Goal: Task Accomplishment & Management: Manage account settings

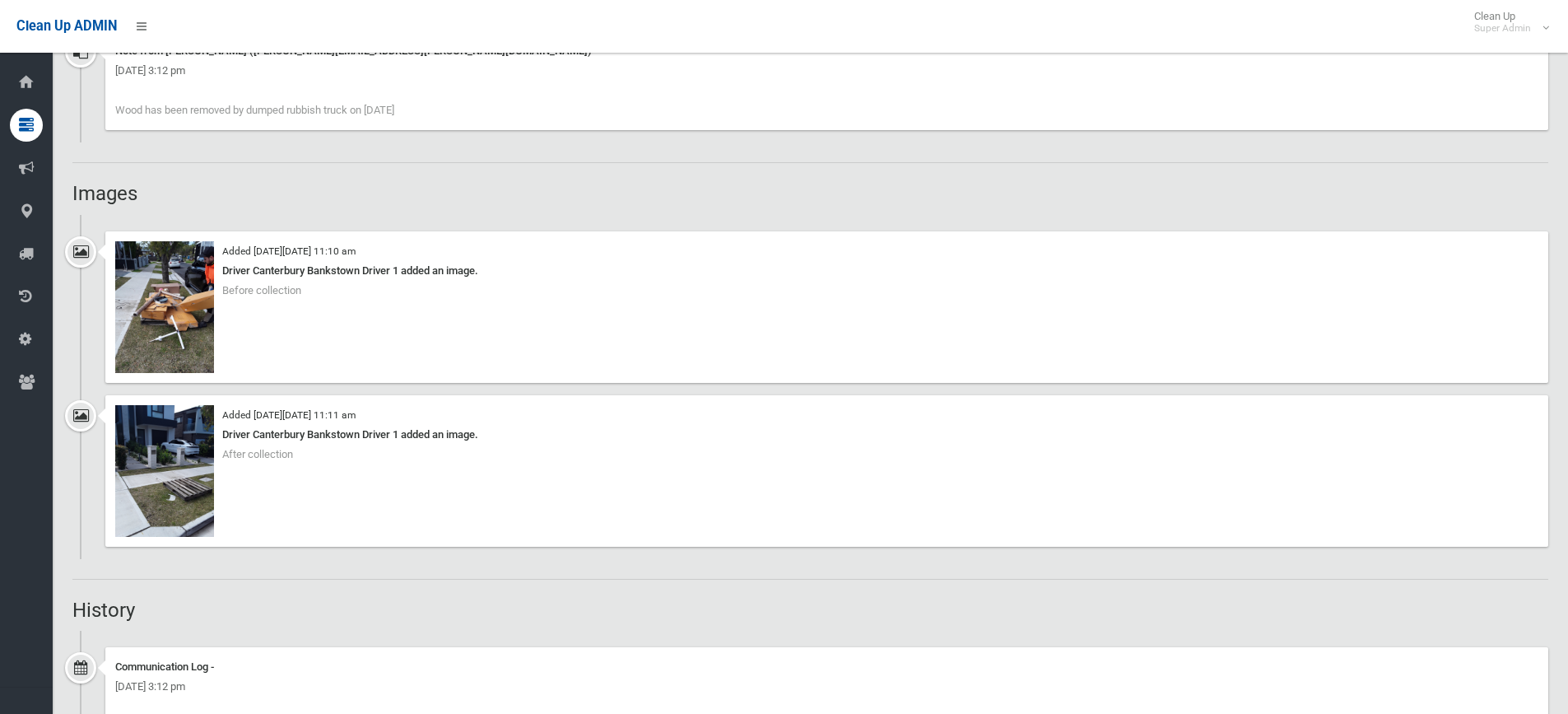
scroll to position [1317, 0]
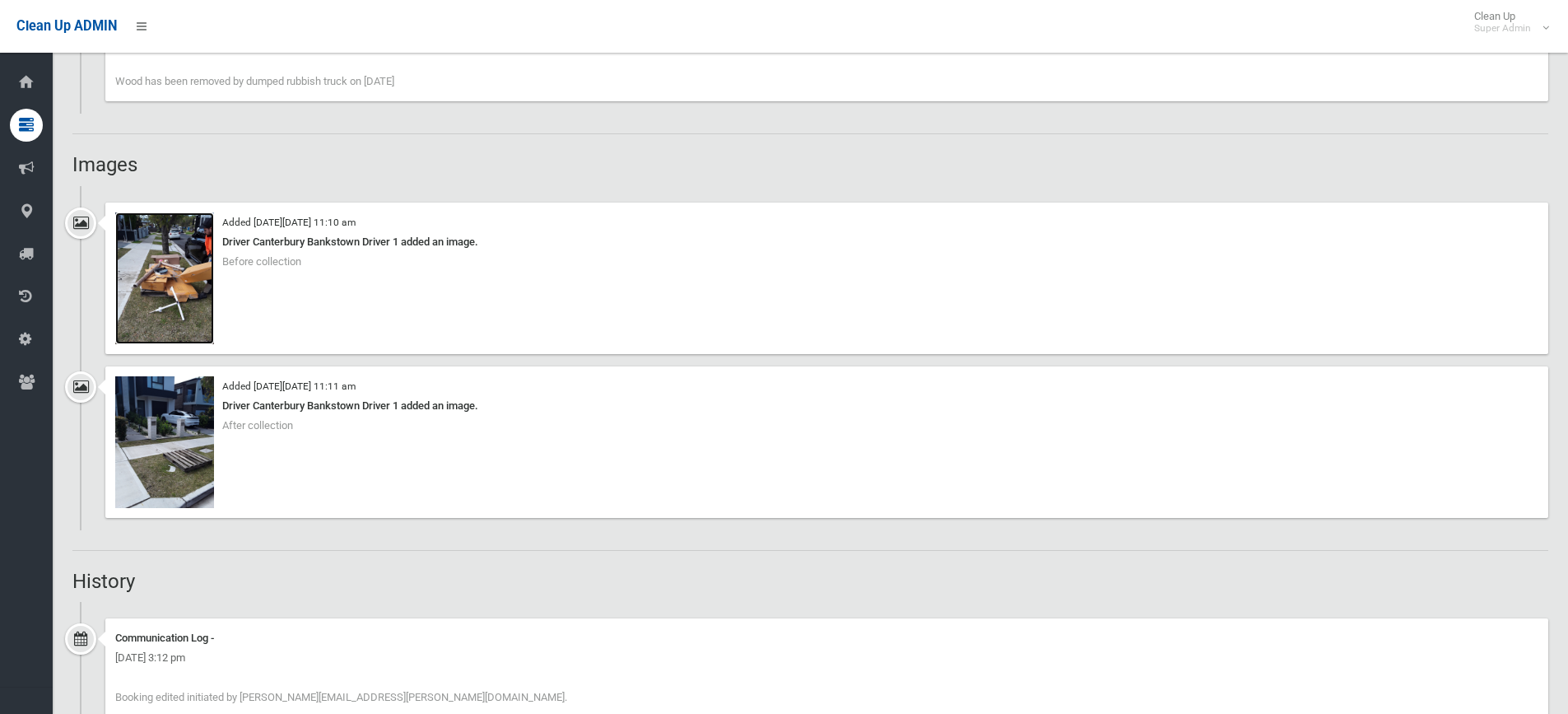
click at [162, 44] on img at bounding box center [164, 278] width 99 height 132
click at [164, 44] on img at bounding box center [164, 442] width 99 height 132
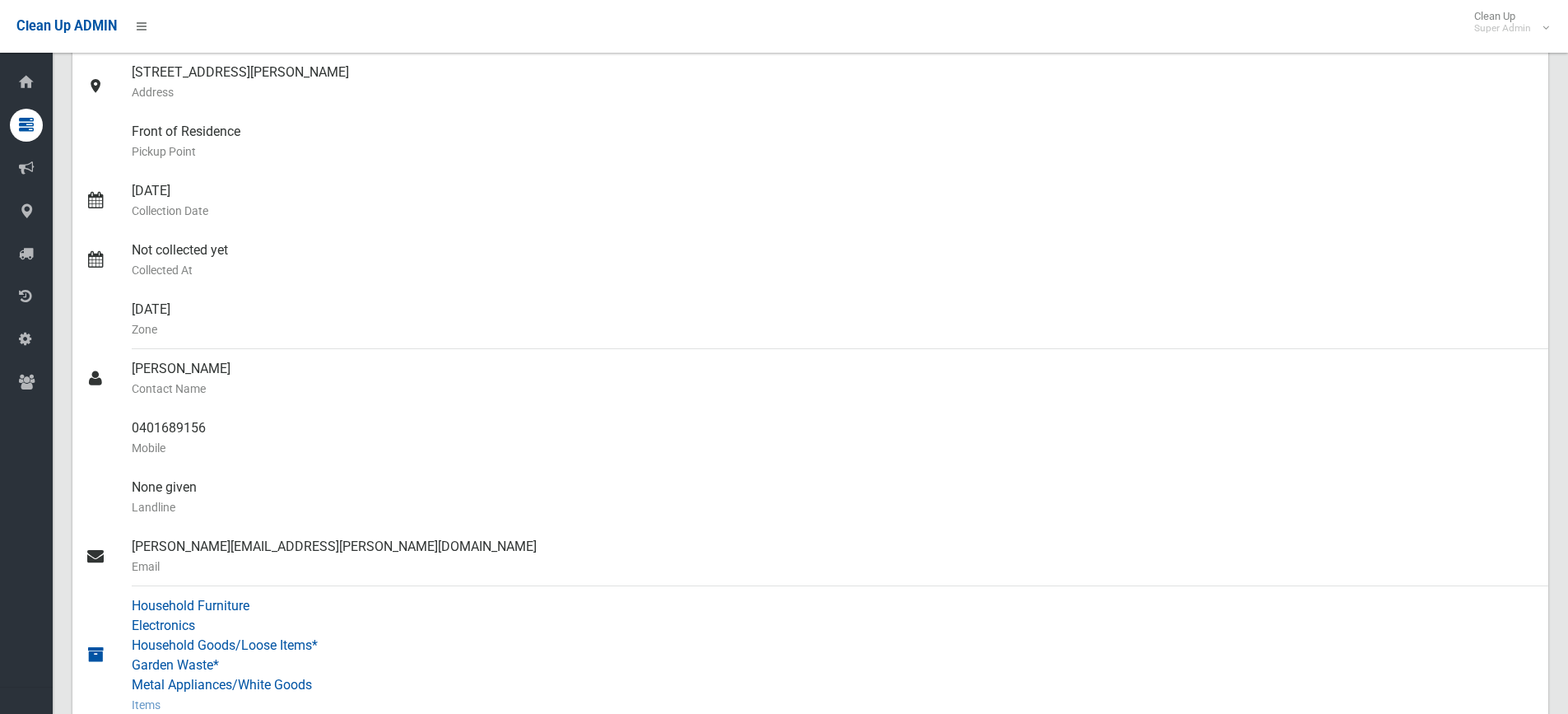
scroll to position [0, 0]
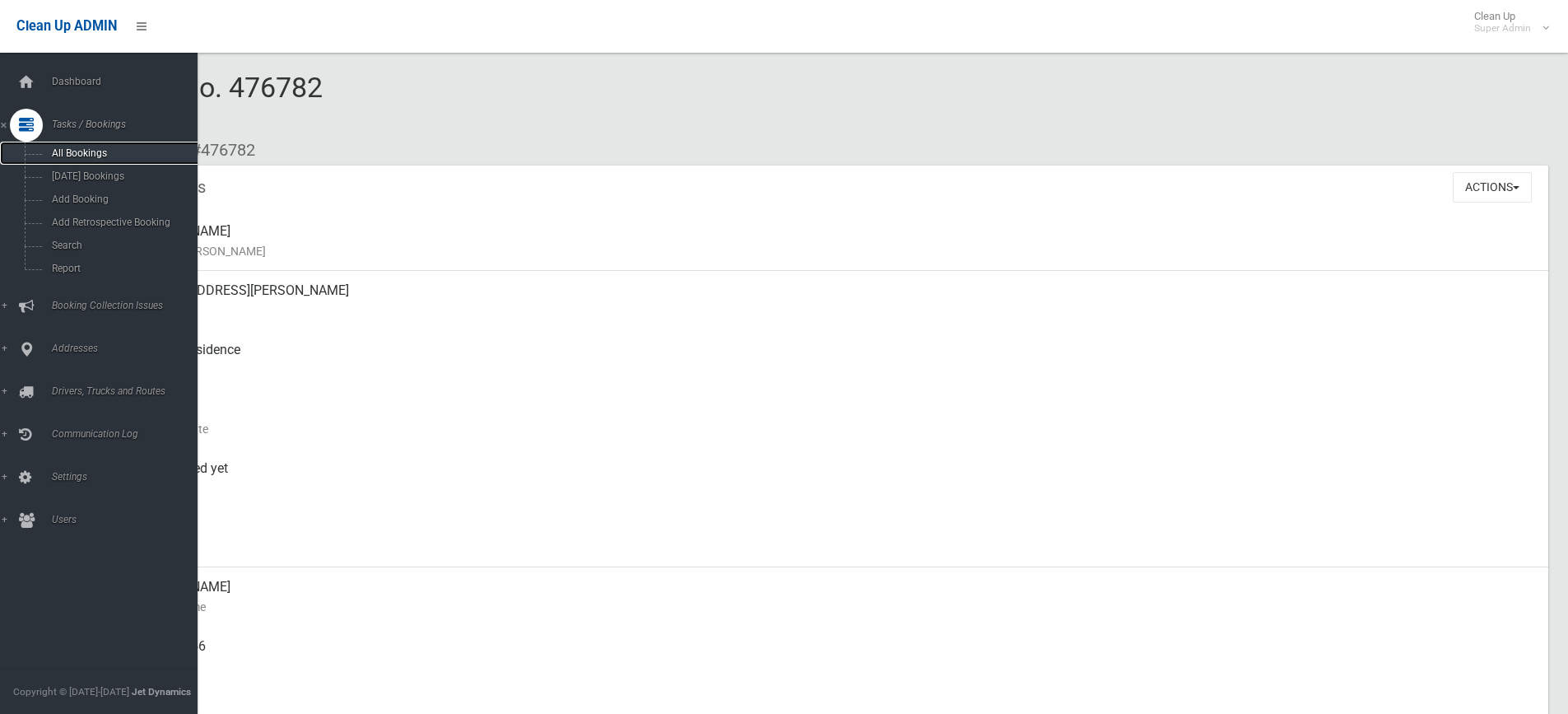
click at [89, 44] on link "All Bookings" at bounding box center [105, 152] width 210 height 23
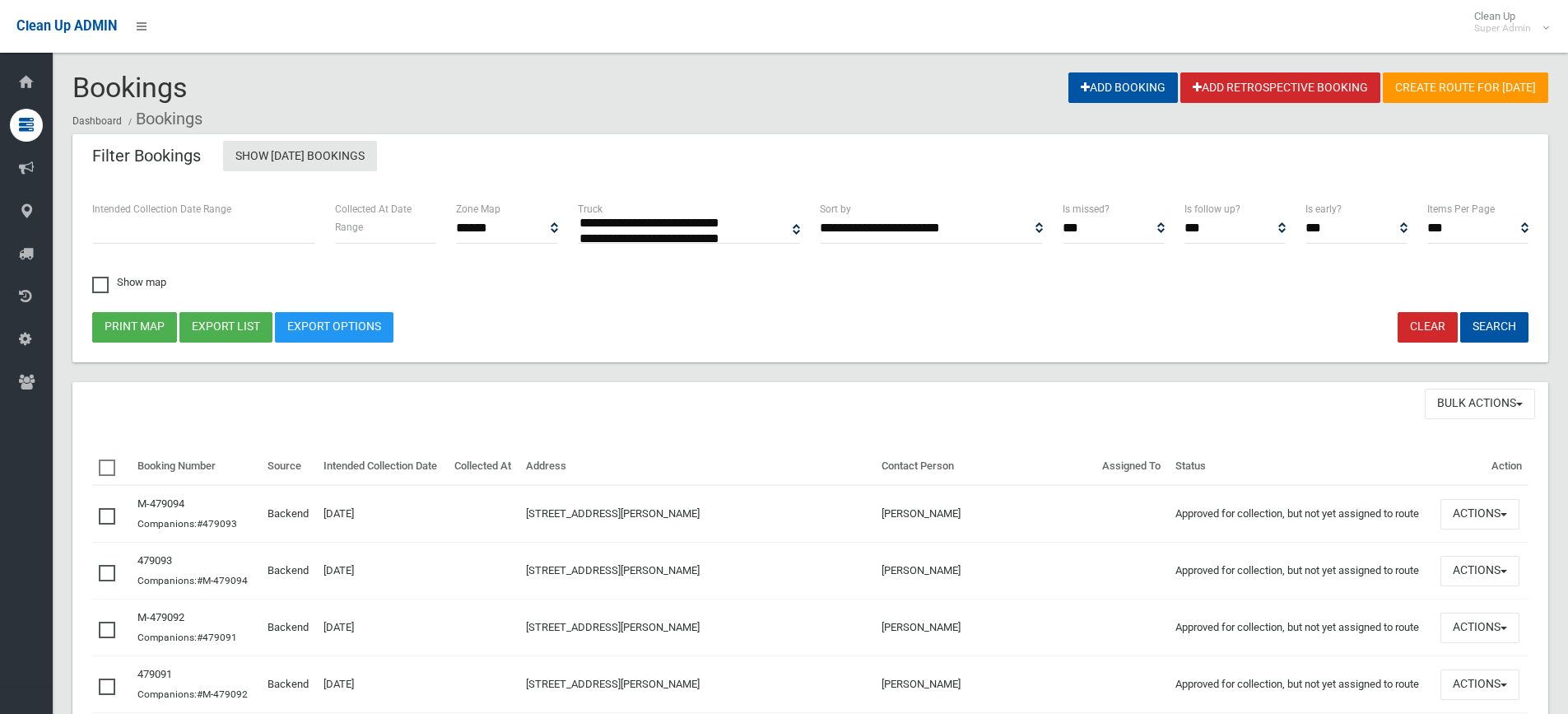
select select
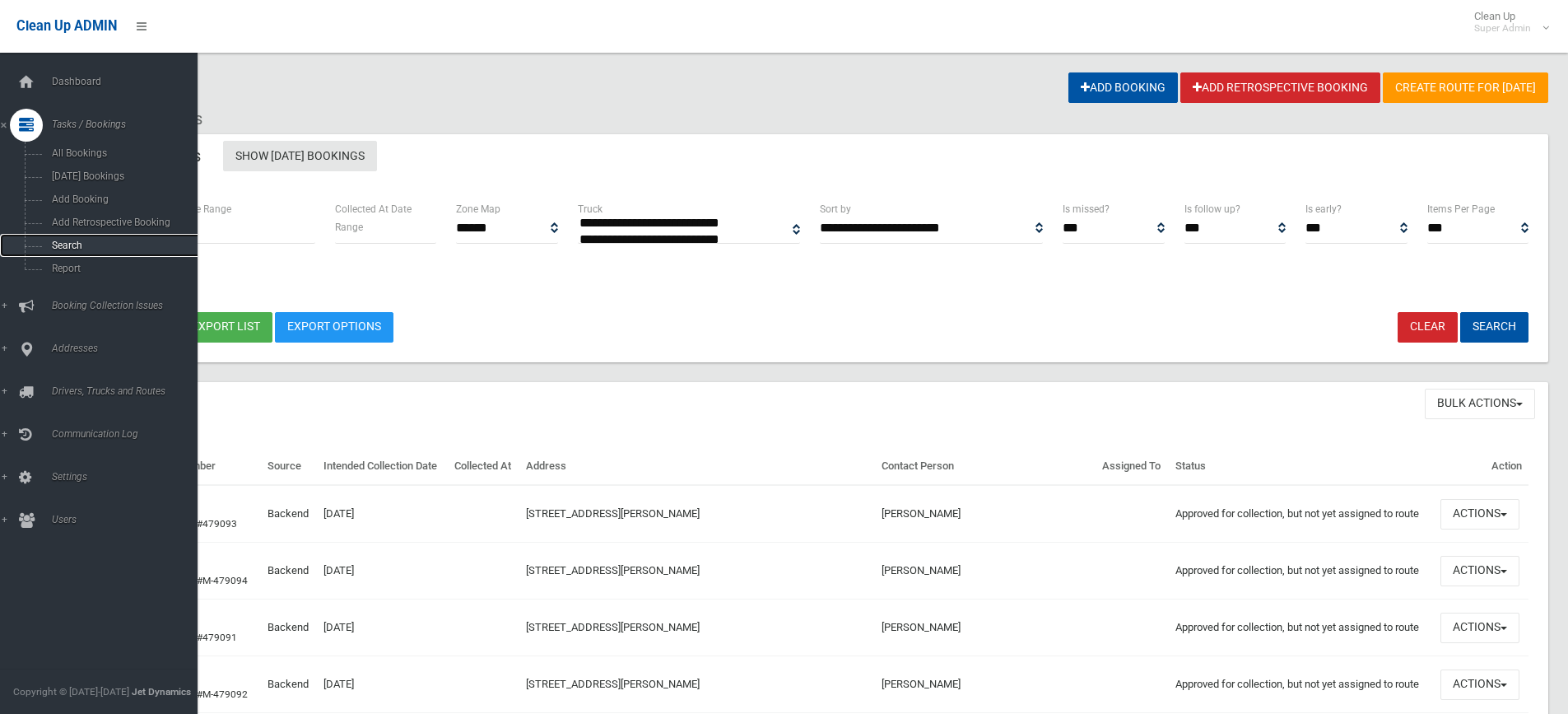
click at [80, 244] on span "Search" at bounding box center [121, 245] width 149 height 11
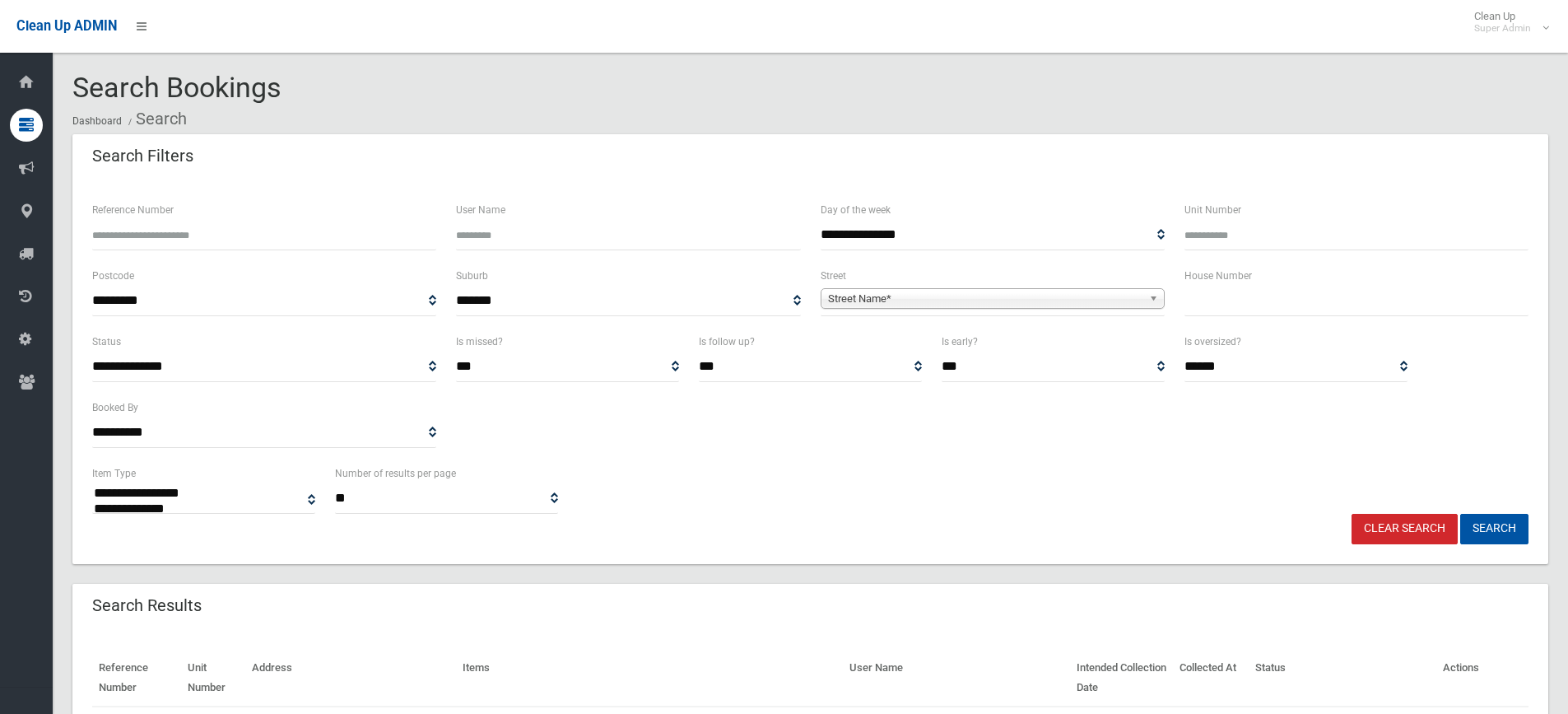
select select
click at [1264, 290] on input "text" at bounding box center [1356, 301] width 344 height 30
type input "***"
click at [894, 296] on span "Street Name*" at bounding box center [985, 299] width 314 height 20
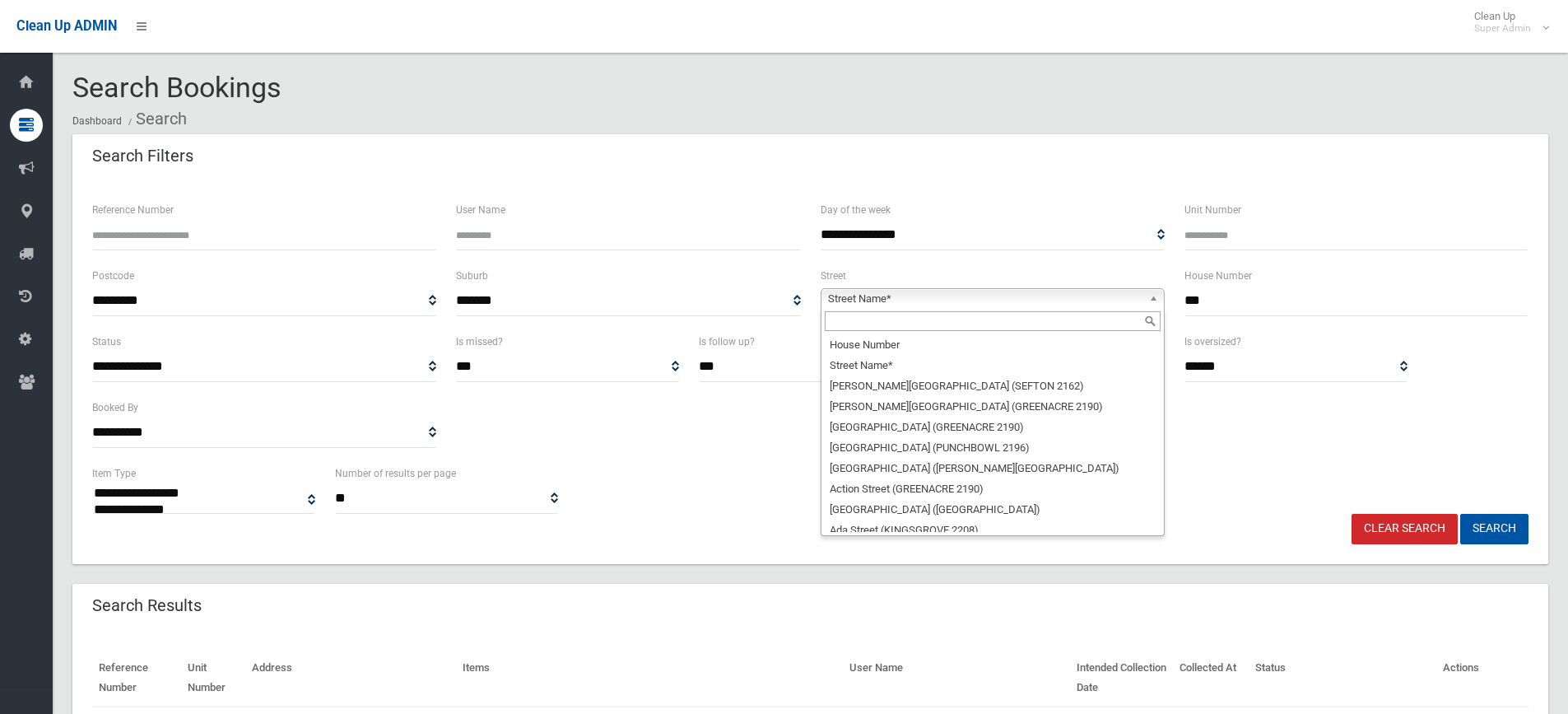
click at [838, 324] on input "text" at bounding box center [993, 320] width 336 height 20
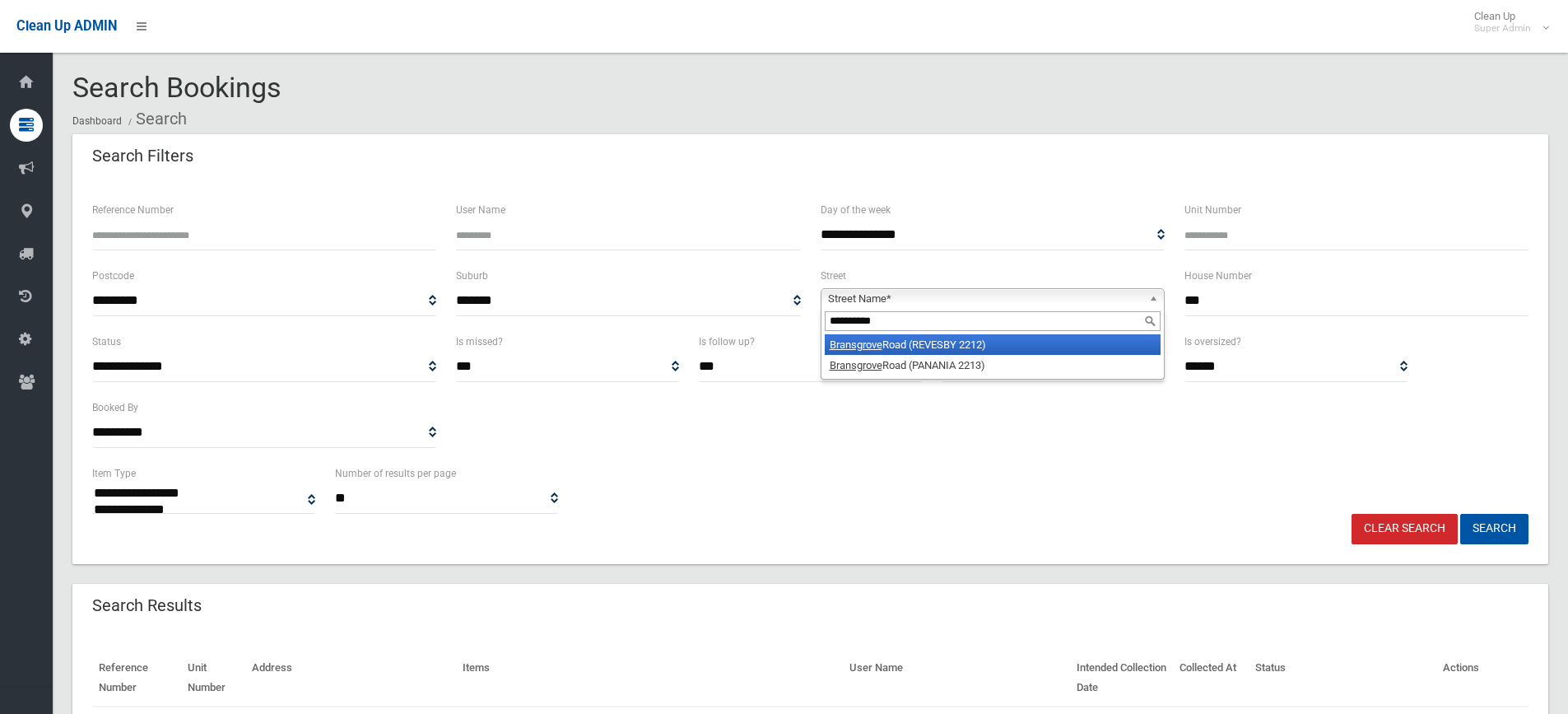
type input "**********"
click at [855, 344] on em "Bransgrove" at bounding box center [855, 345] width 53 height 12
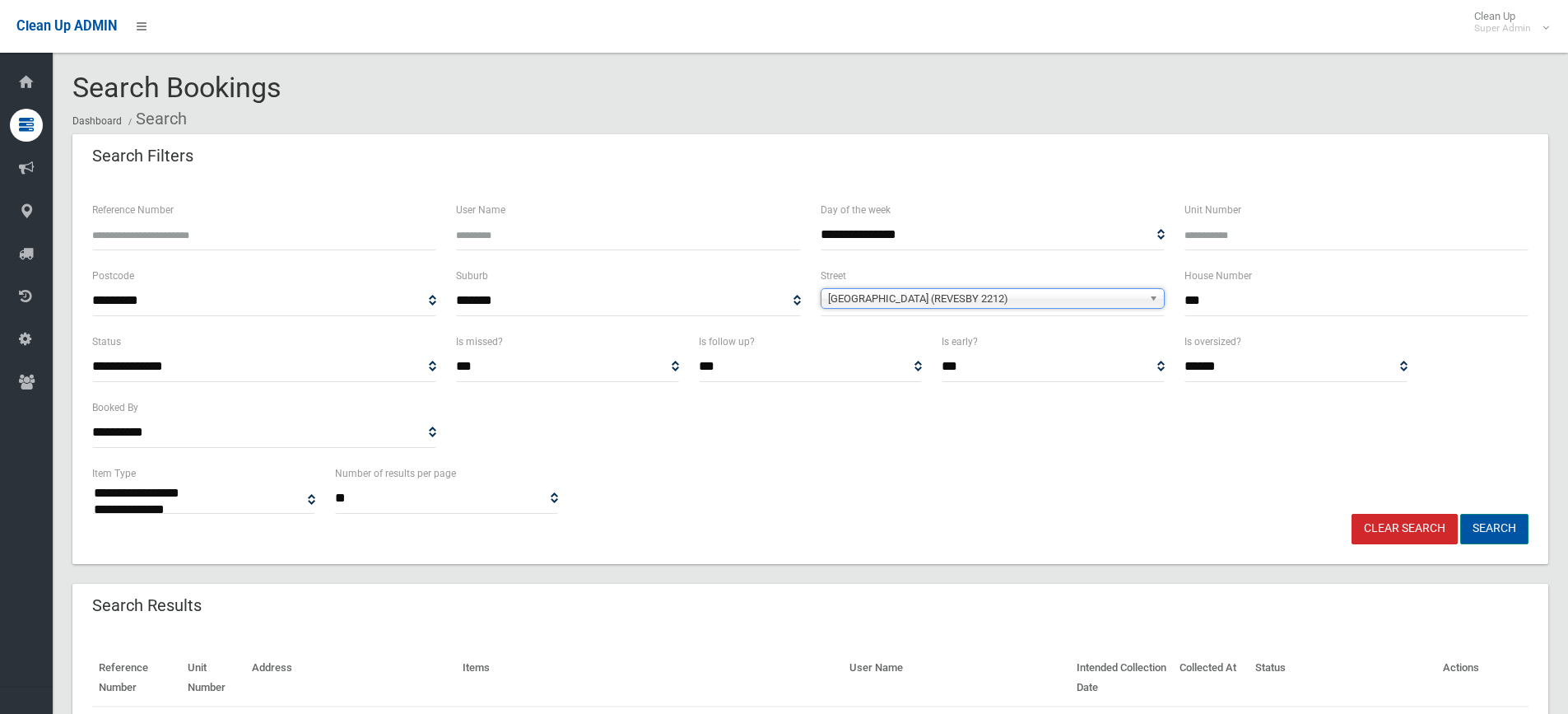
click at [1488, 525] on button "Search" at bounding box center [1494, 528] width 68 height 30
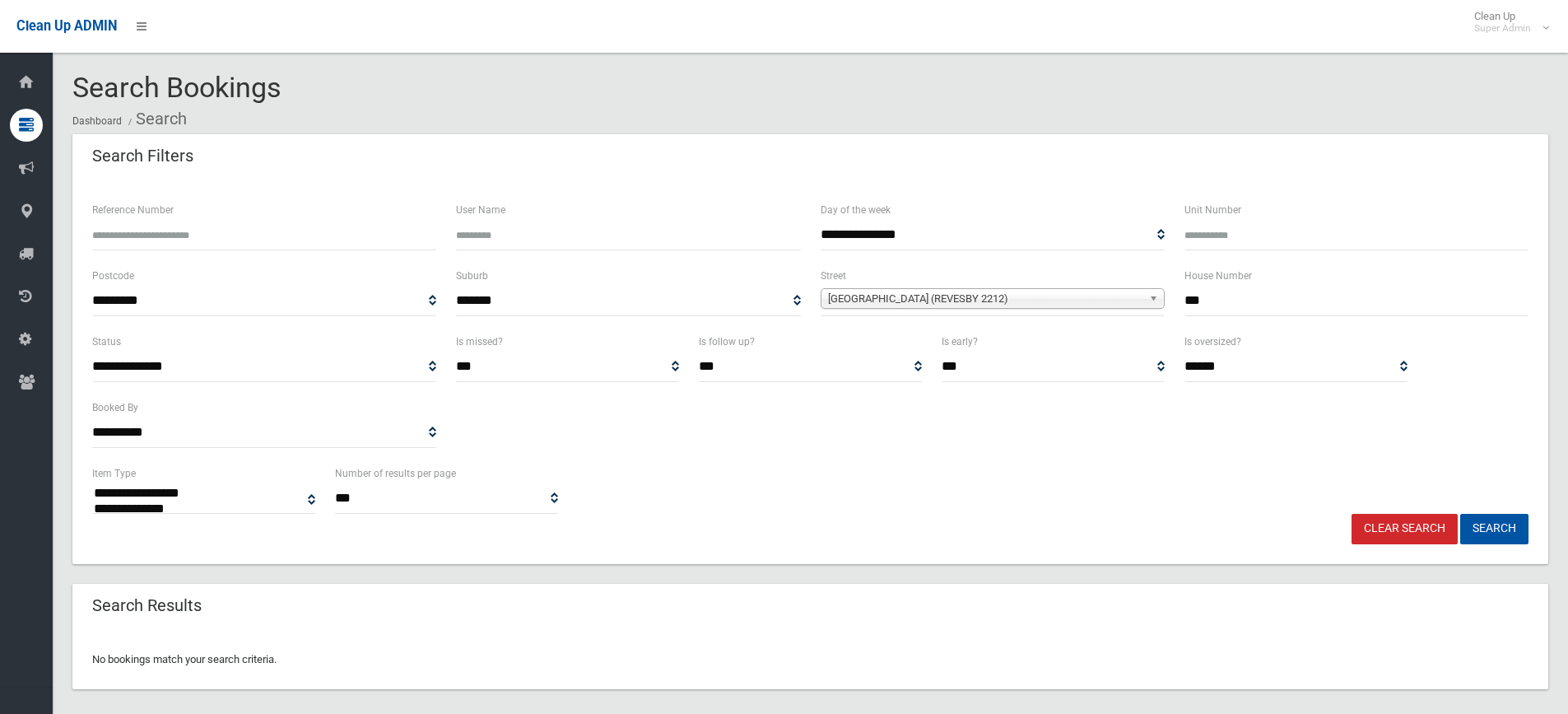
select select
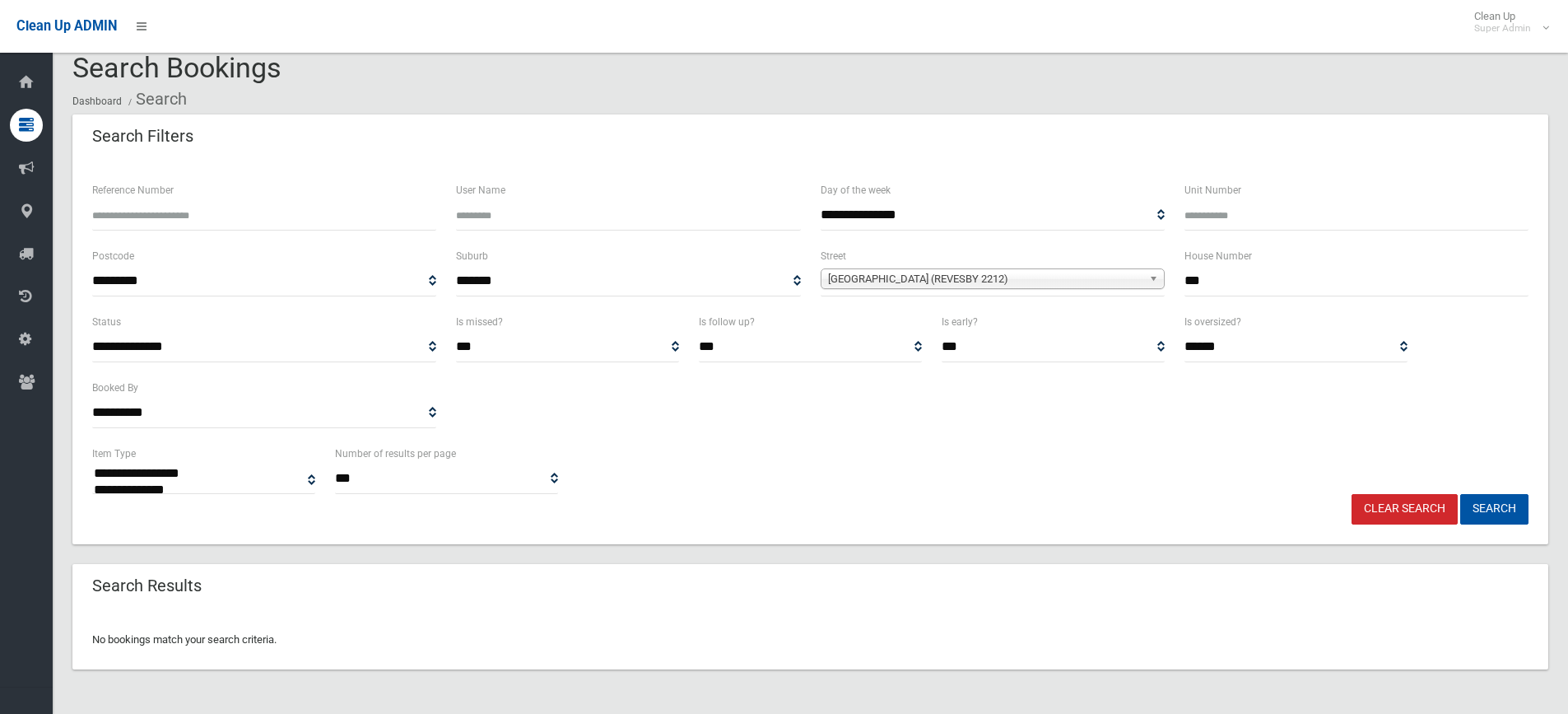
click at [985, 275] on span "[GEOGRAPHIC_DATA] (REVESBY 2212)" at bounding box center [985, 279] width 314 height 20
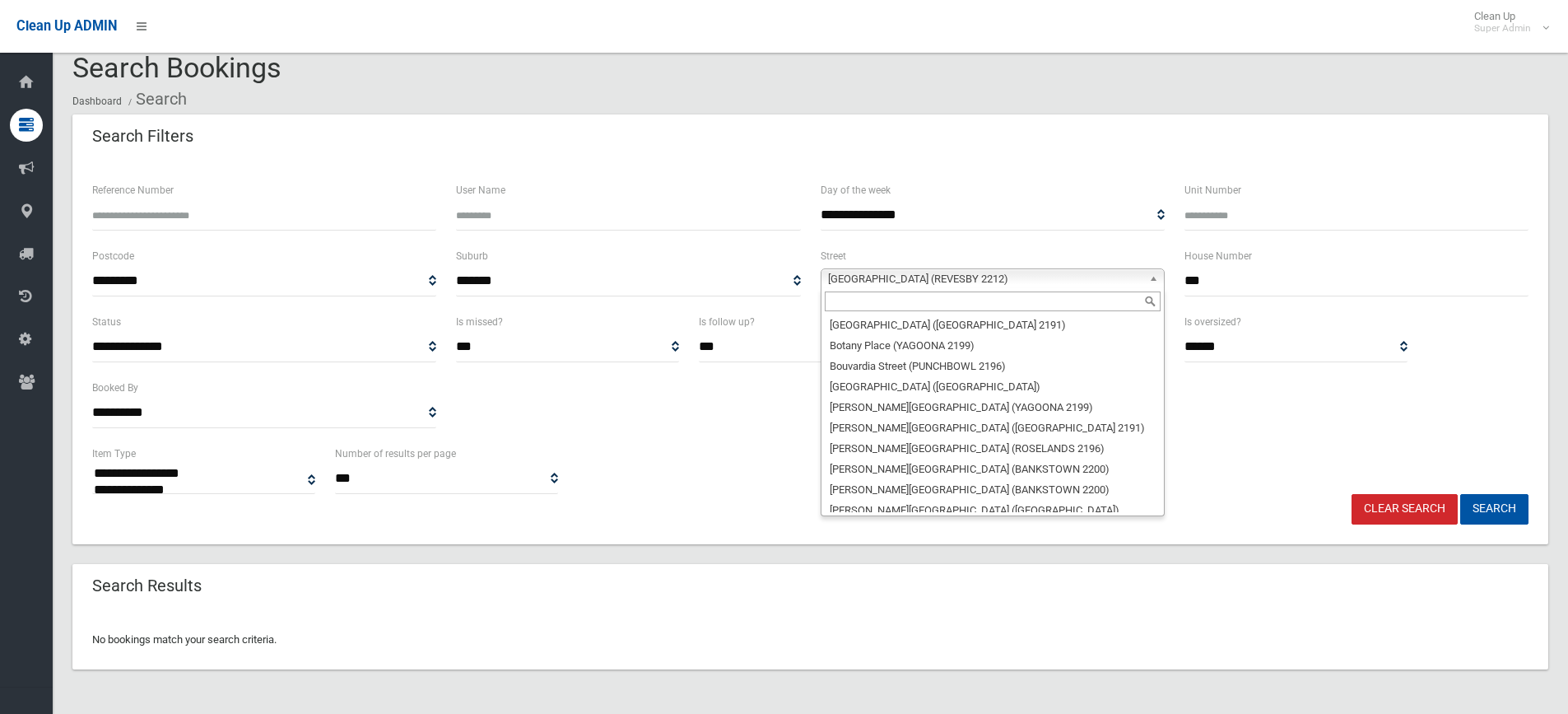
scroll to position [5957, 0]
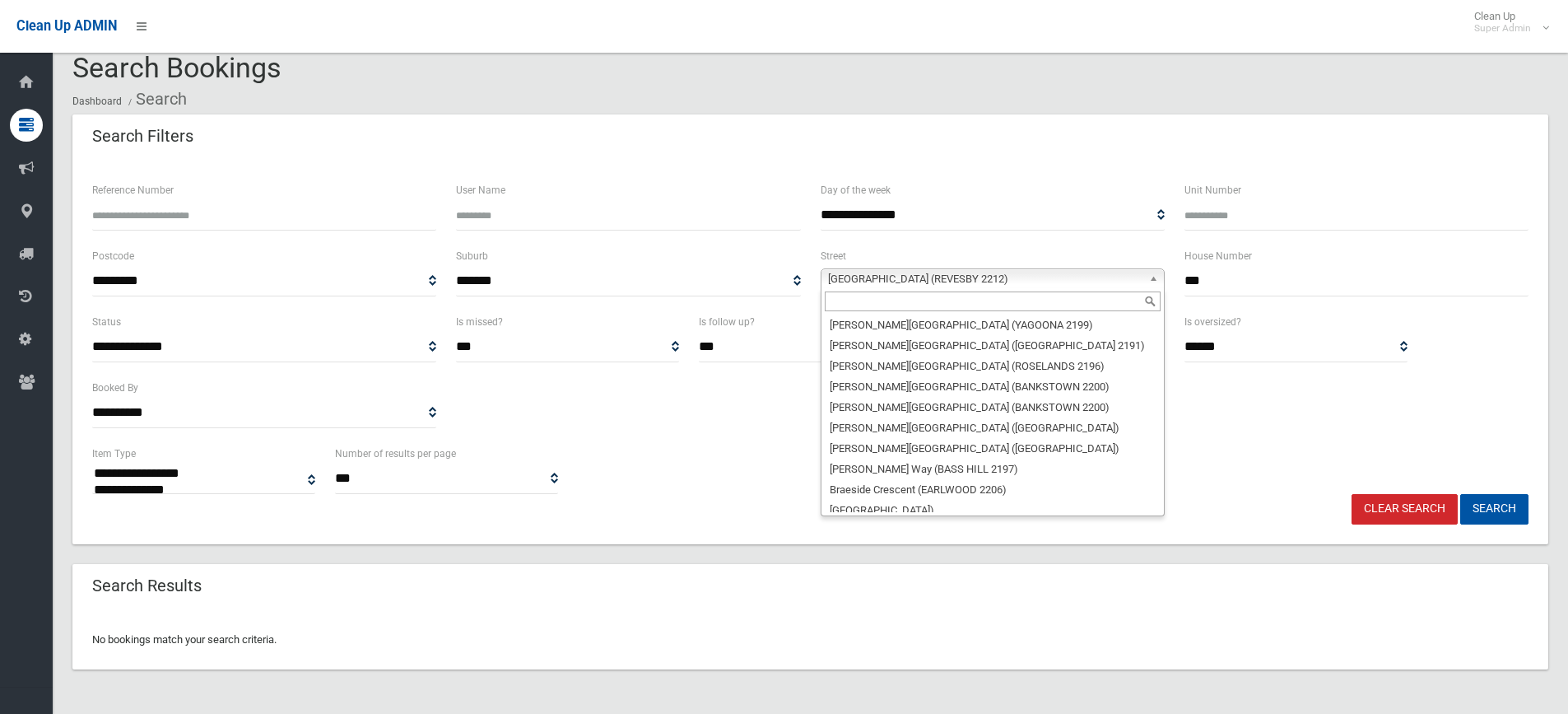
click at [918, 664] on li "[GEOGRAPHIC_DATA])" at bounding box center [993, 674] width 336 height 21
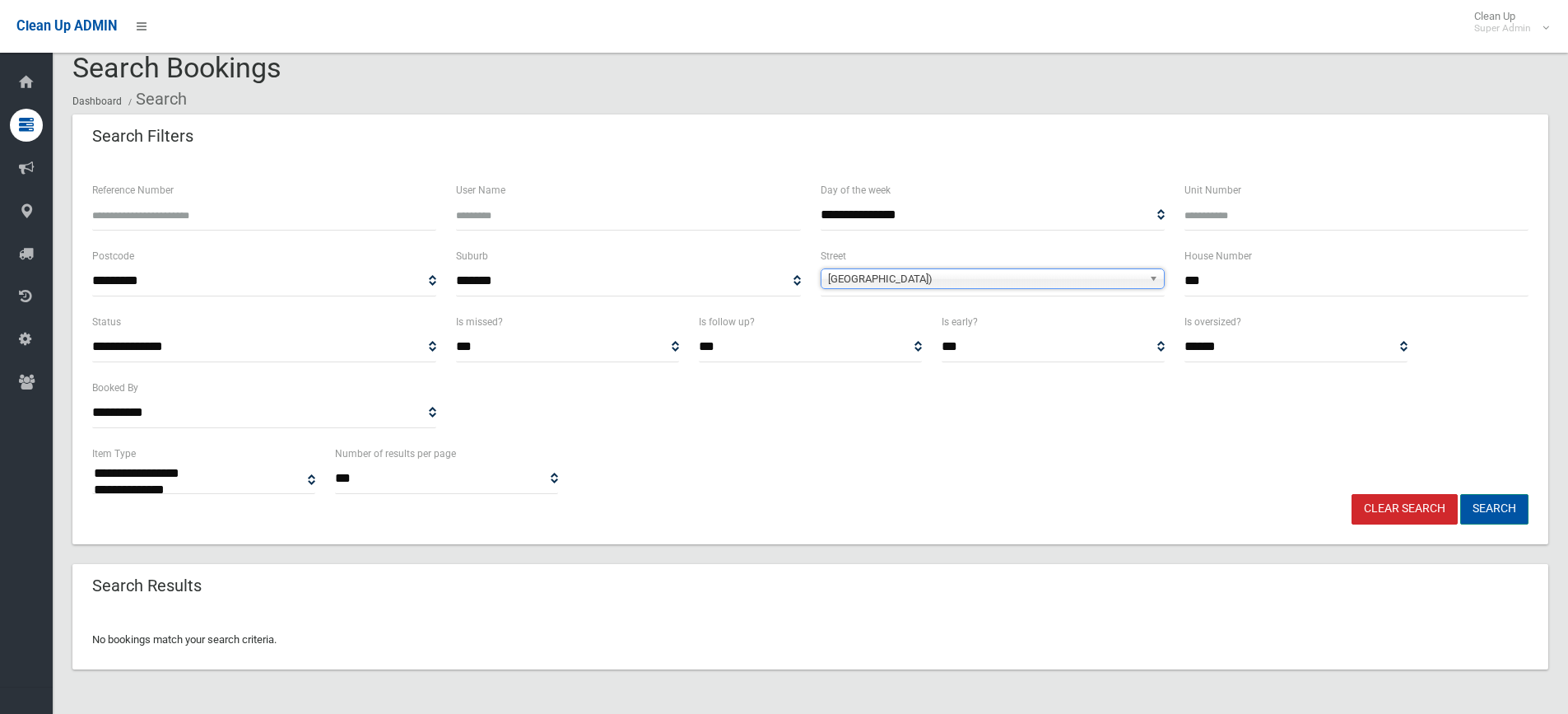
click at [1482, 506] on button "Search" at bounding box center [1494, 509] width 68 height 30
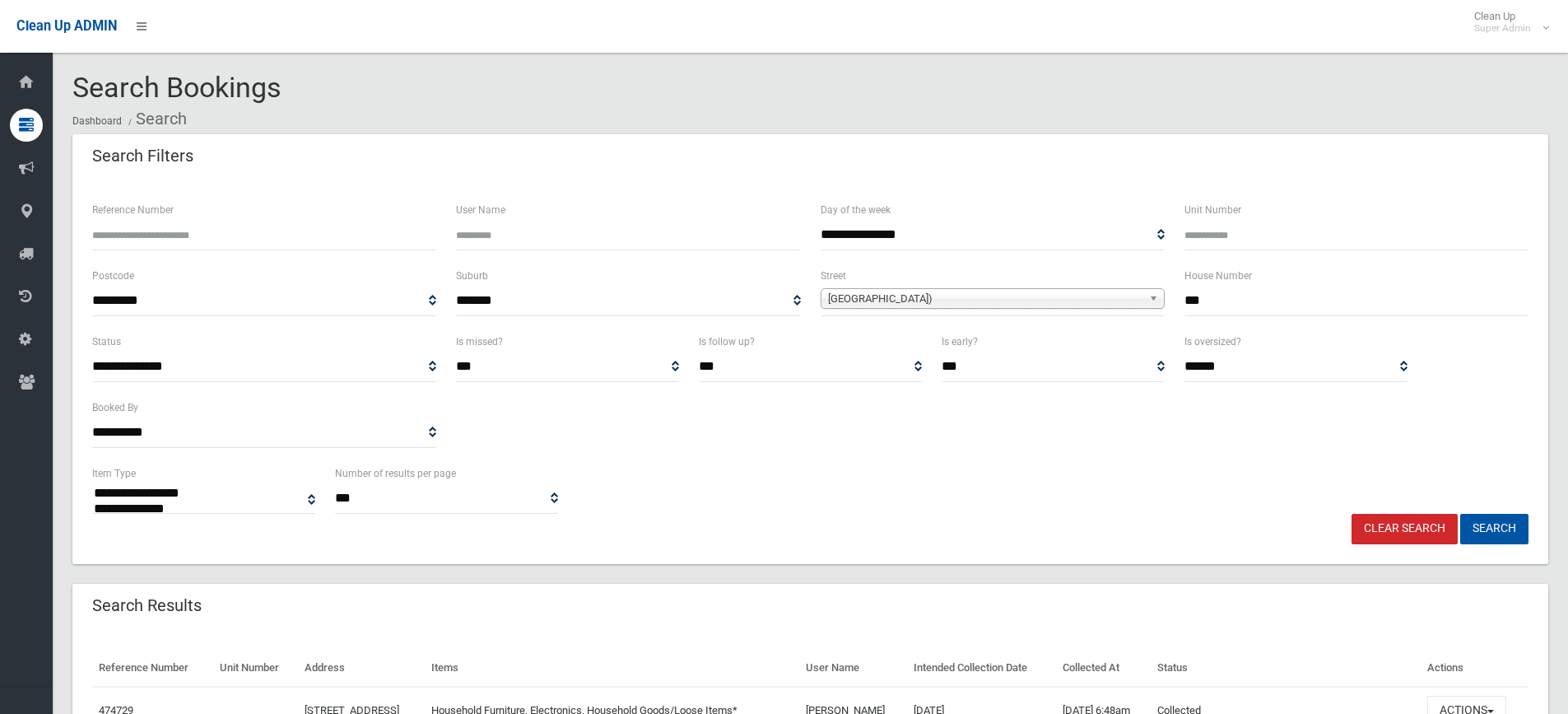
select select
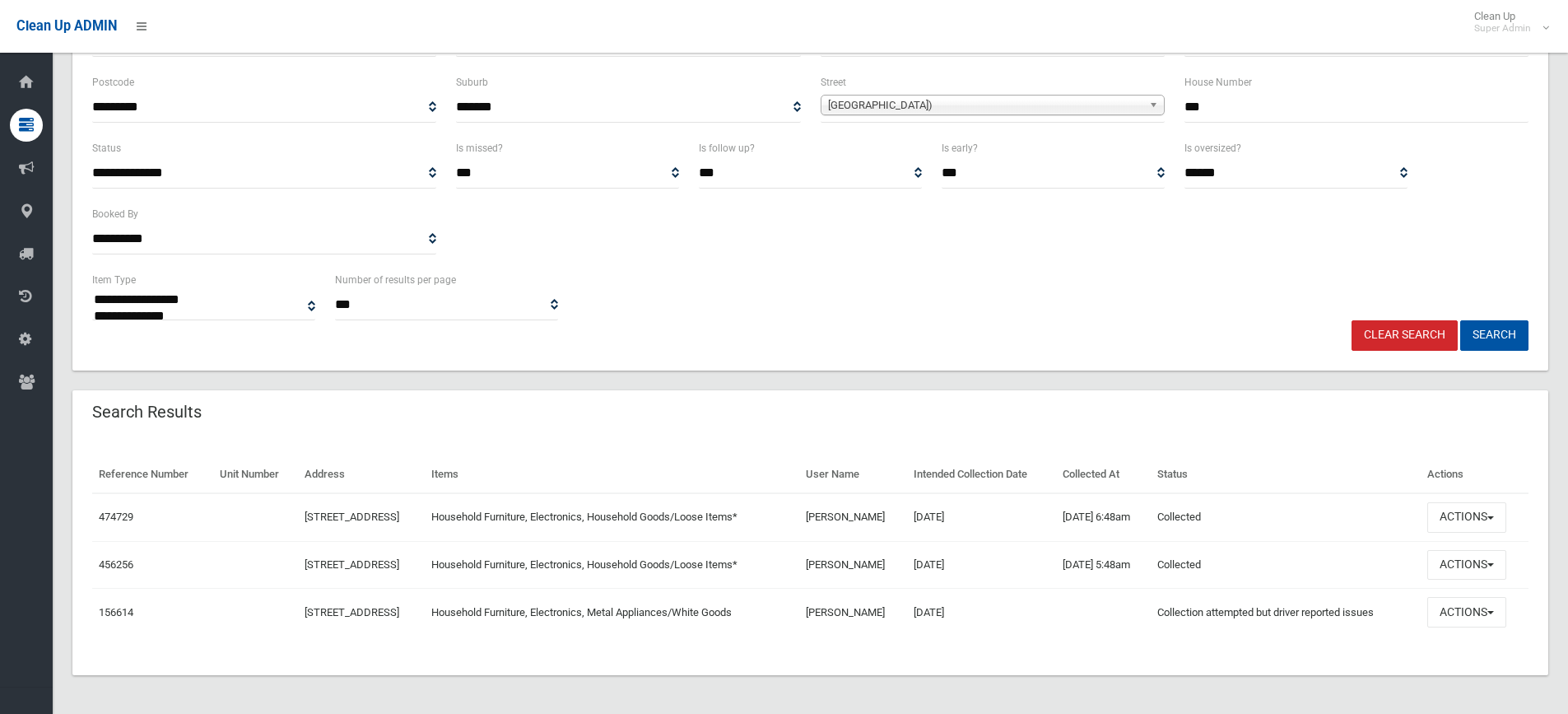
scroll to position [195, 0]
click at [111, 517] on link "474729" at bounding box center [116, 516] width 34 height 12
click at [117, 609] on link "156614" at bounding box center [116, 612] width 34 height 12
click at [118, 521] on link "474729" at bounding box center [116, 516] width 34 height 12
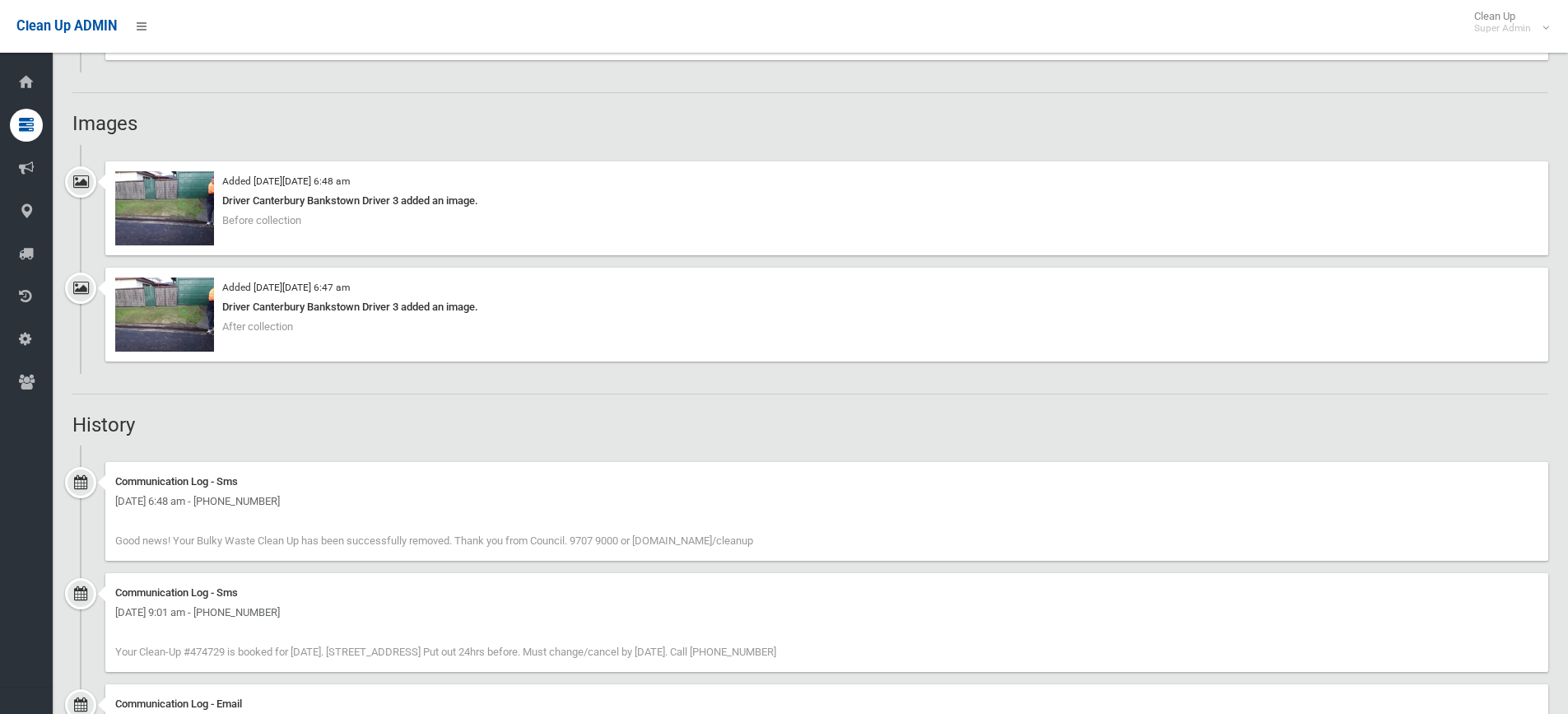
scroll to position [1235, 0]
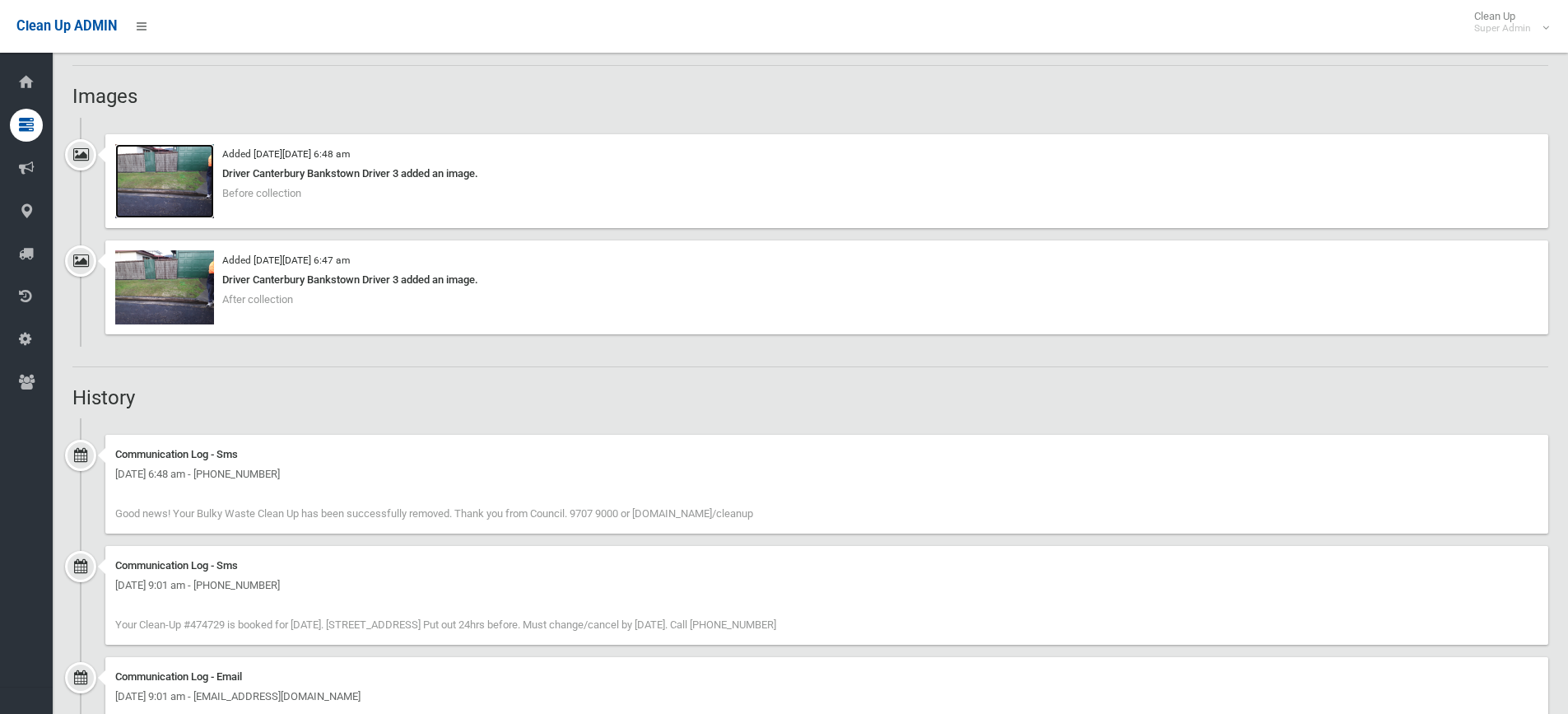
click at [176, 181] on img at bounding box center [164, 181] width 99 height 74
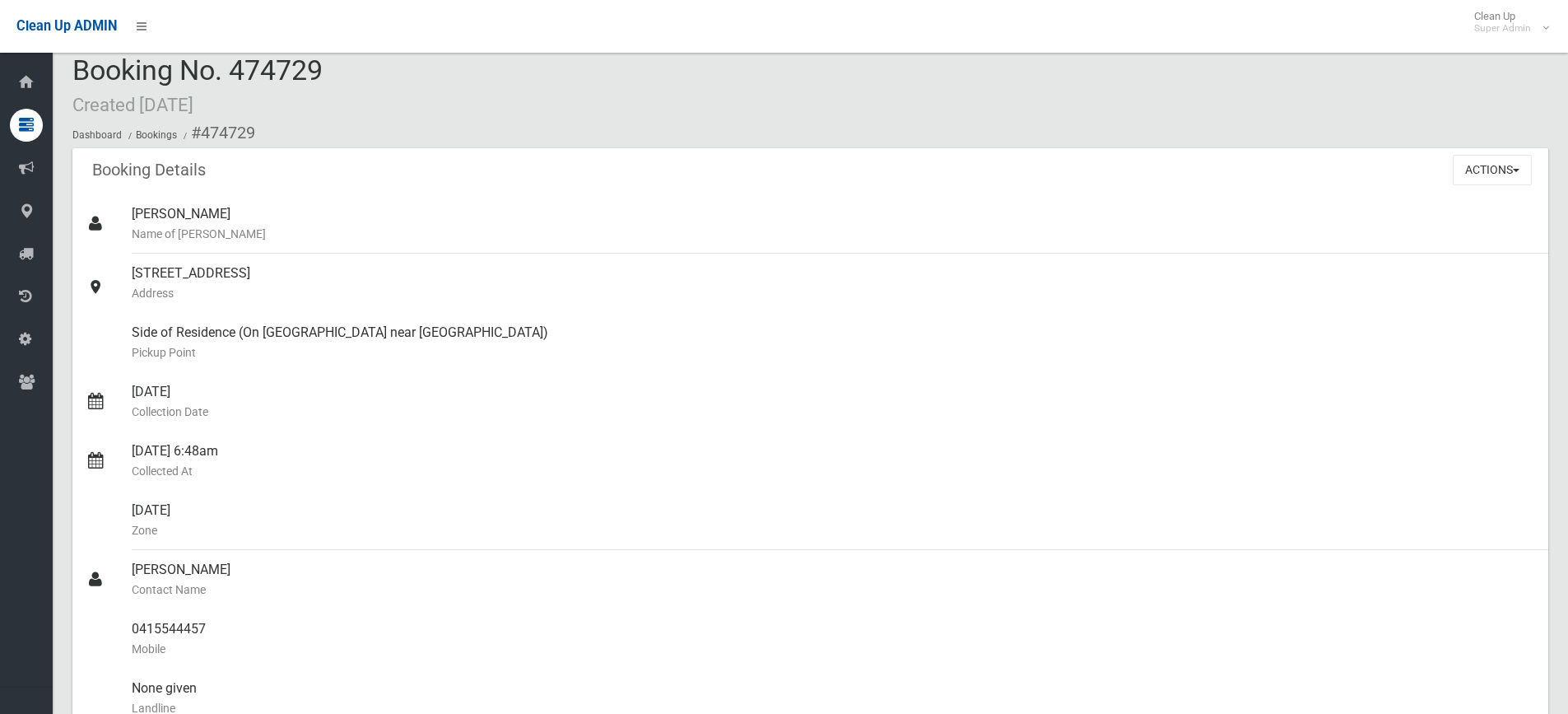
scroll to position [0, 0]
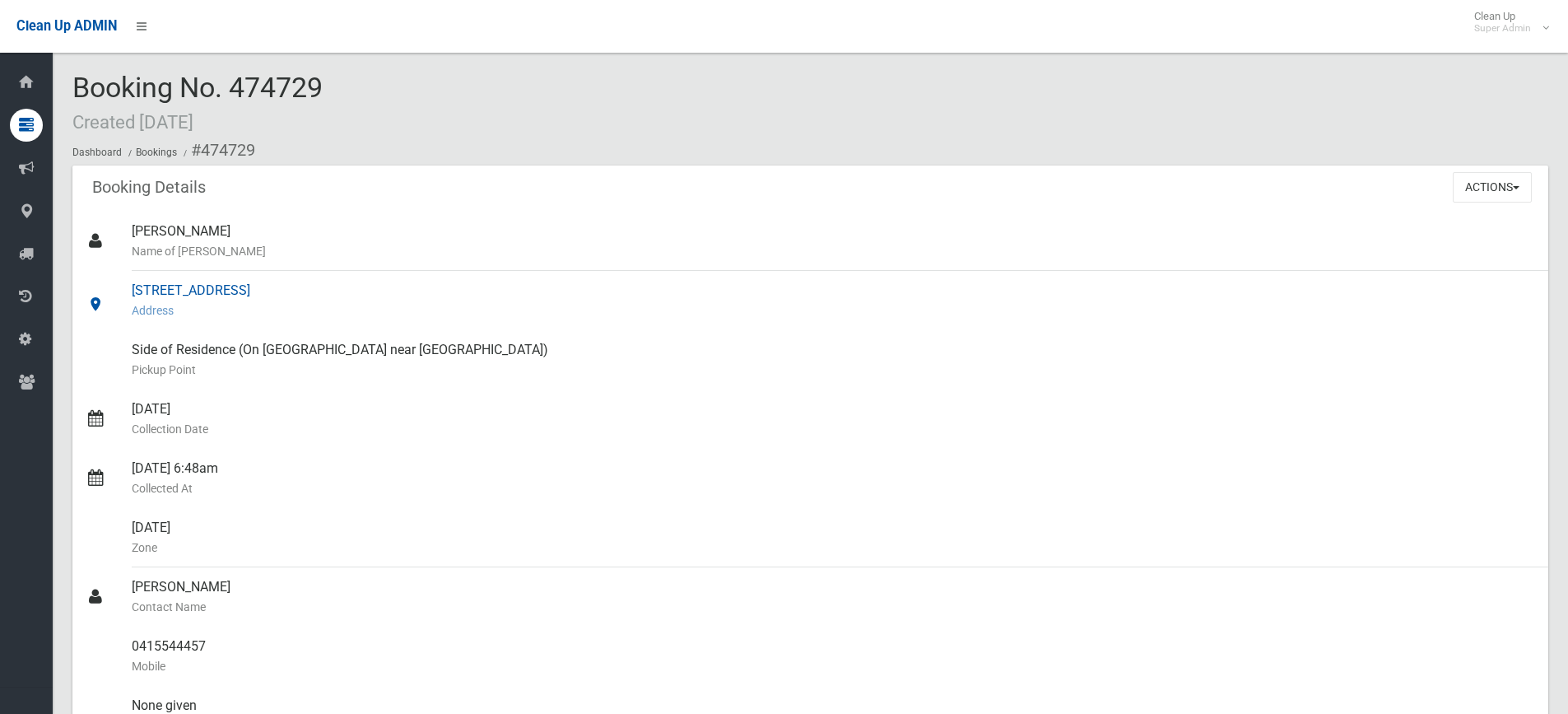
click at [301, 292] on div "216 Bransgrove Road, PANANIA NSW 2213 Address" at bounding box center [834, 300] width 1404 height 59
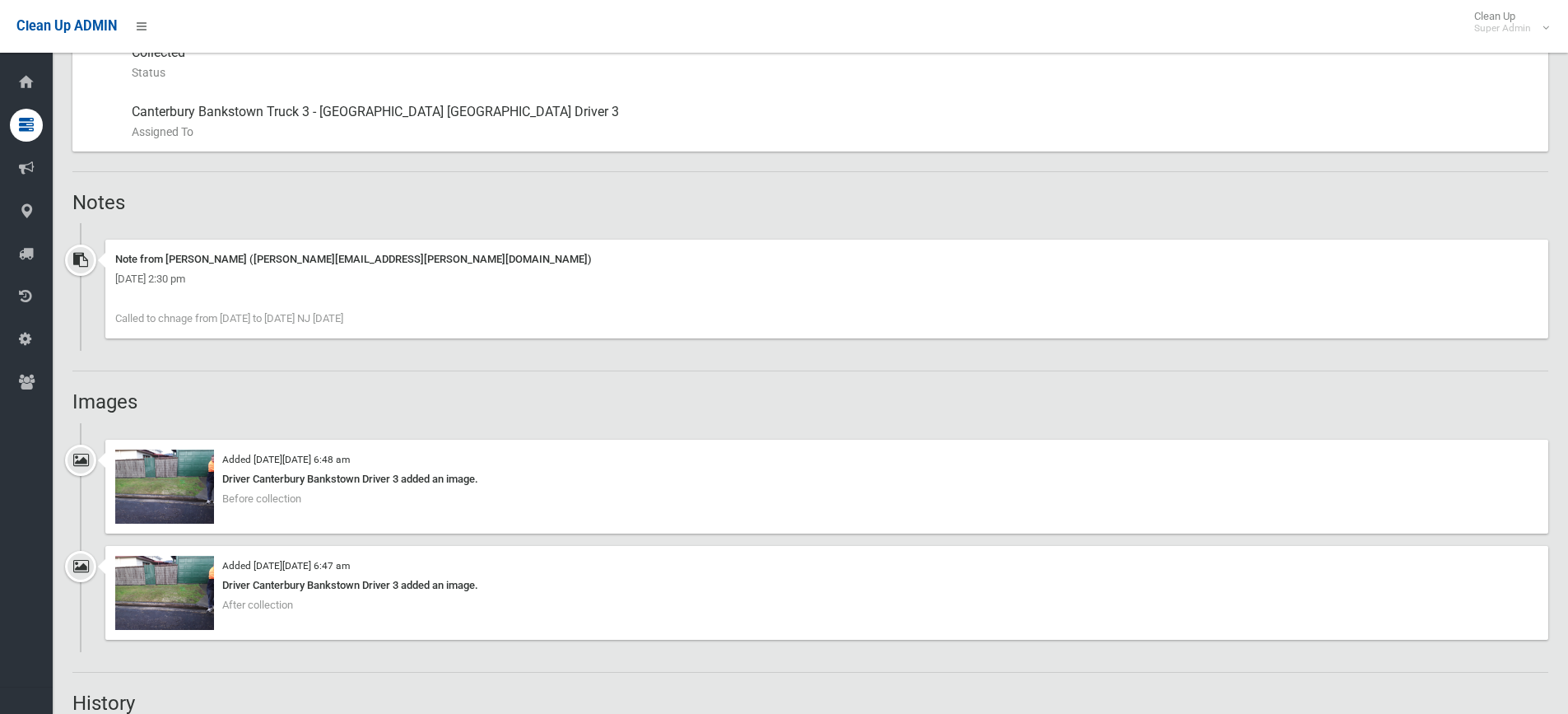
scroll to position [1031, 0]
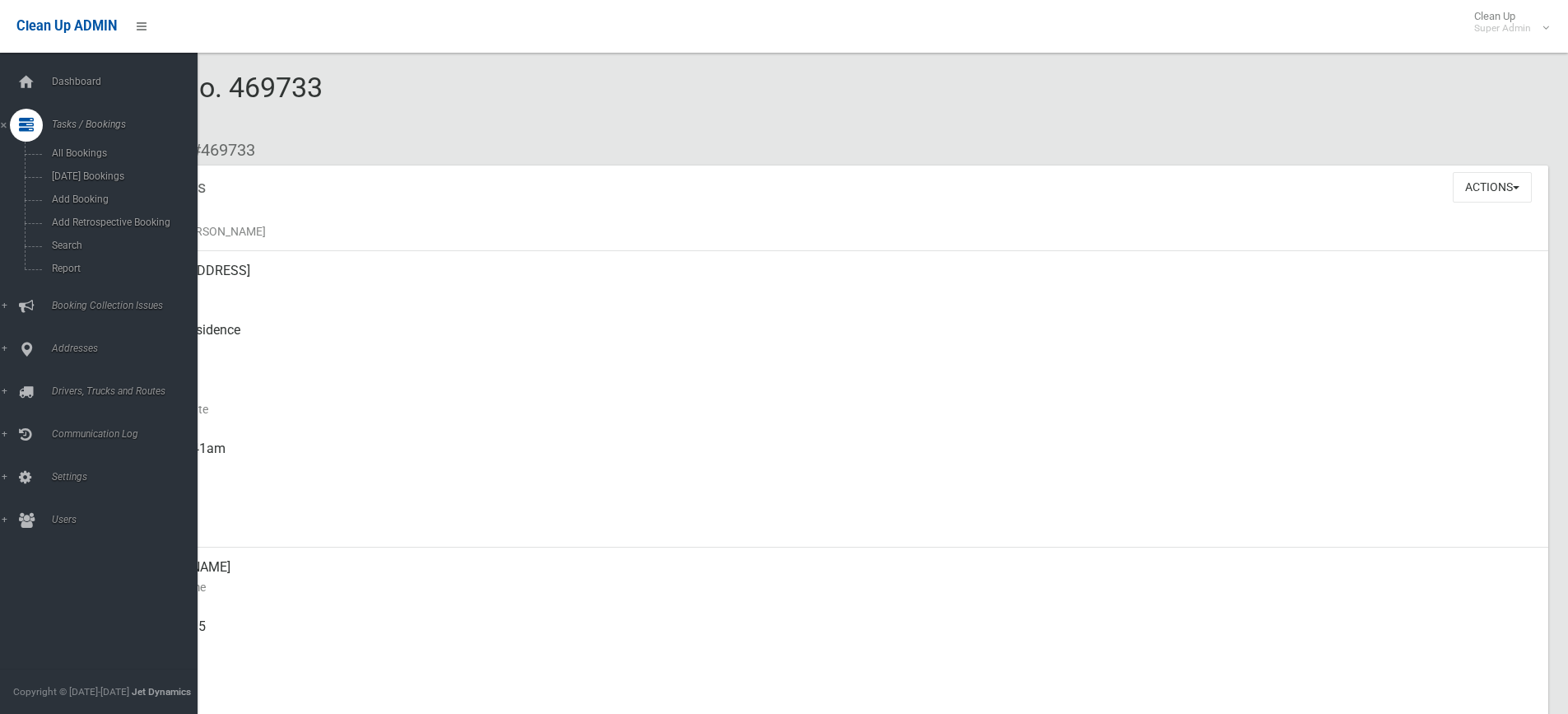
click at [65, 500] on ul "Dashboard Tasks / Bookings All Bookings [DATE] Bookings Add Booking Add Retrosp…" at bounding box center [105, 301] width 210 height 471
click at [72, 533] on link "Users" at bounding box center [105, 520] width 210 height 33
click at [59, 418] on link "All Users" at bounding box center [105, 410] width 210 height 23
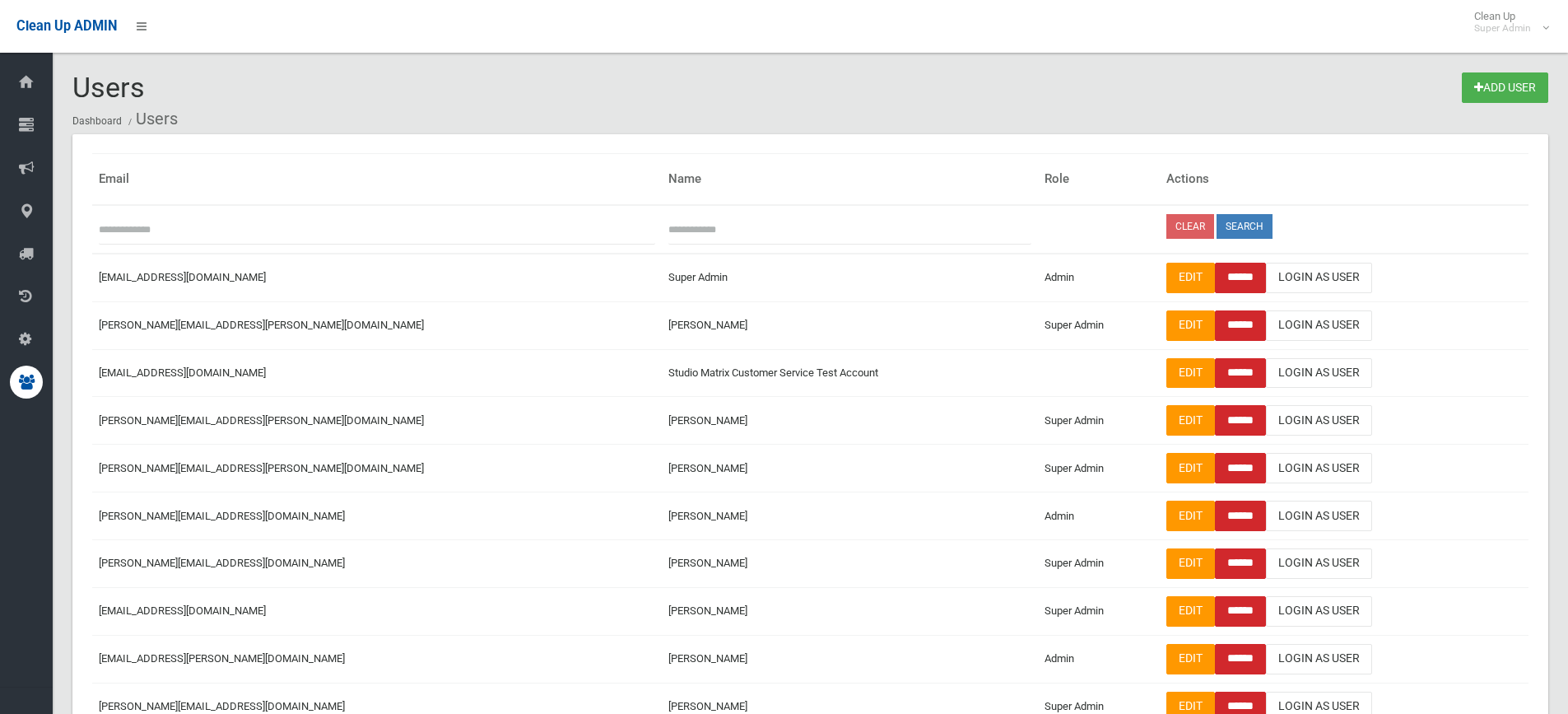
click at [668, 222] on input "text" at bounding box center [849, 229] width 363 height 30
type input "*****"
click at [1217, 214] on button "Search" at bounding box center [1244, 227] width 56 height 25
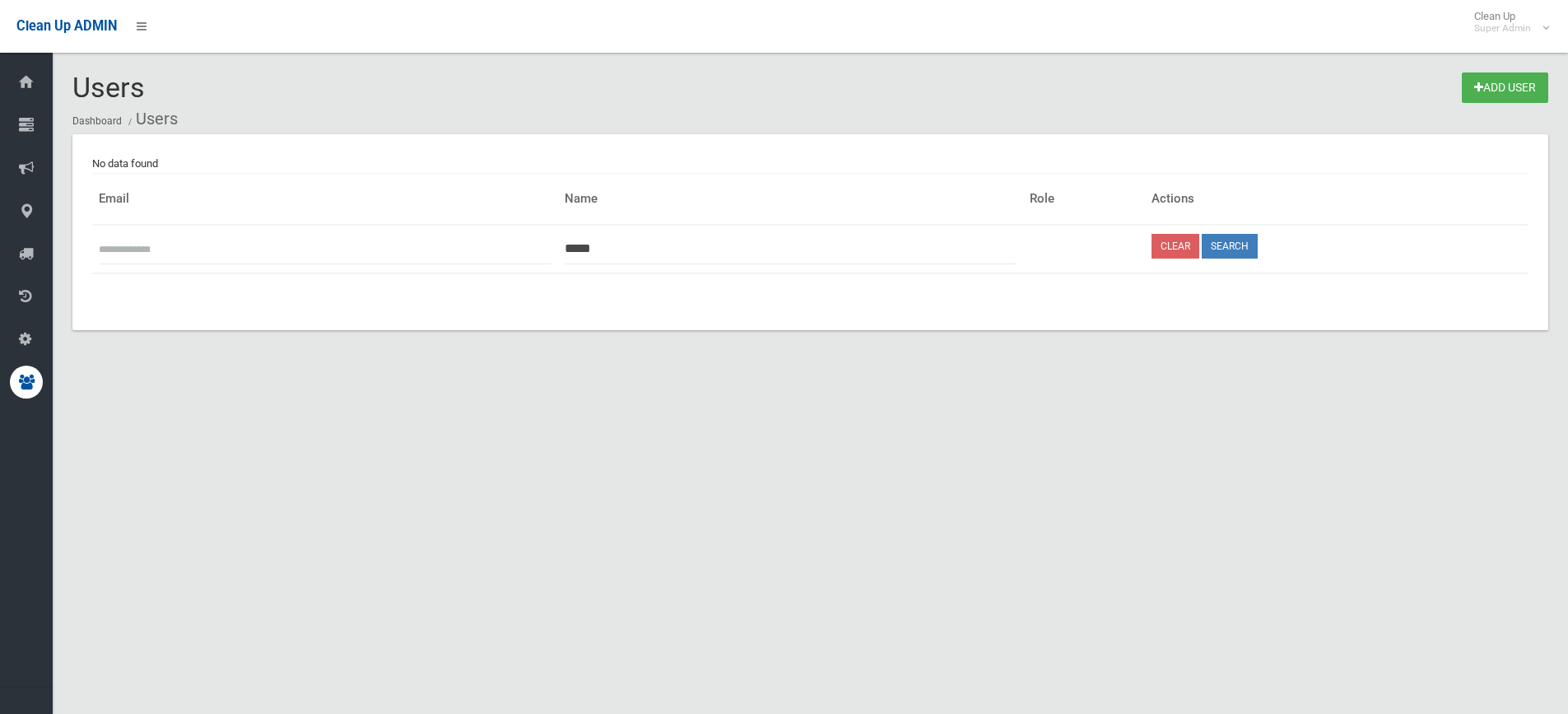
click at [644, 247] on input "*****" at bounding box center [791, 248] width 453 height 30
type input "*"
click at [344, 236] on input "text" at bounding box center [325, 248] width 453 height 30
click at [588, 248] on input "text" at bounding box center [791, 248] width 453 height 30
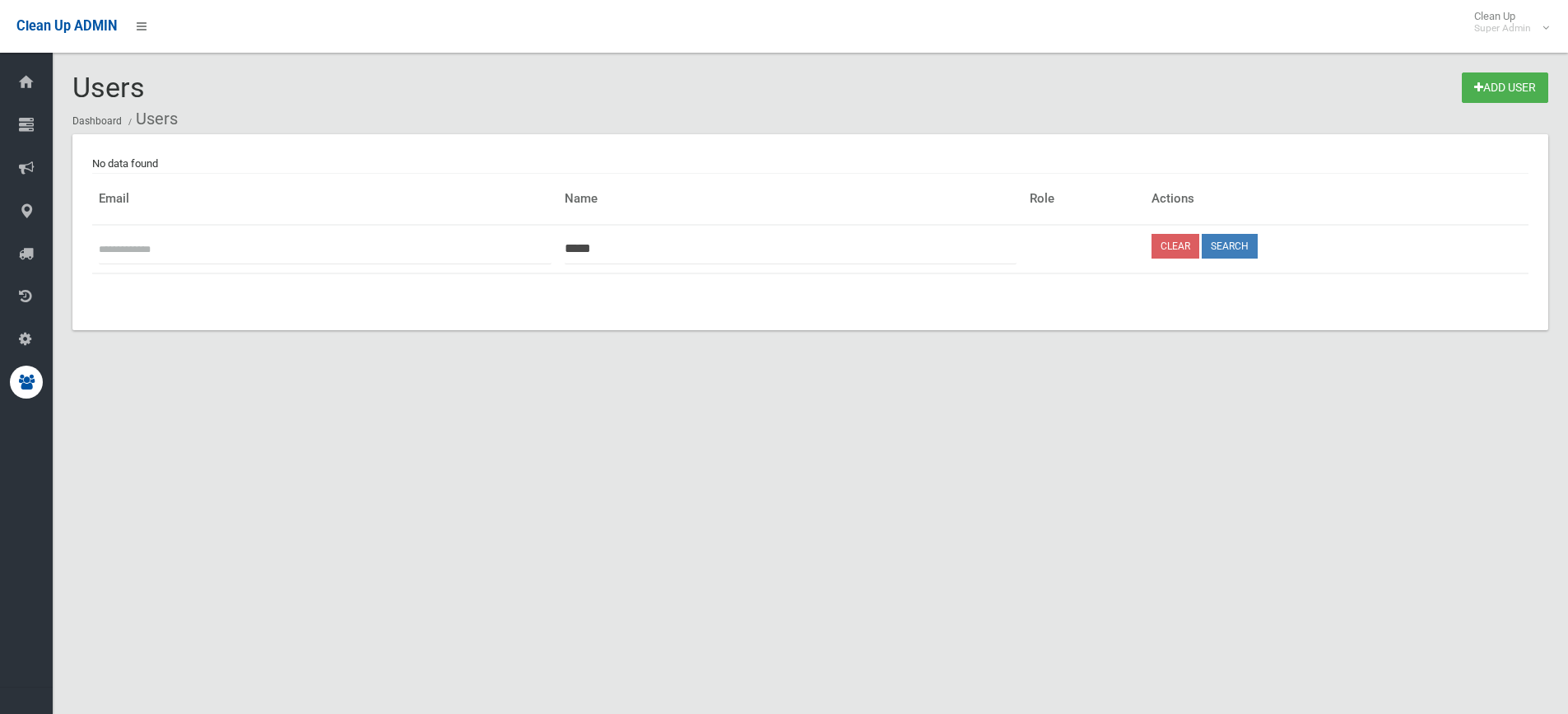
type input "*****"
click at [1202, 233] on button "Search" at bounding box center [1230, 245] width 56 height 25
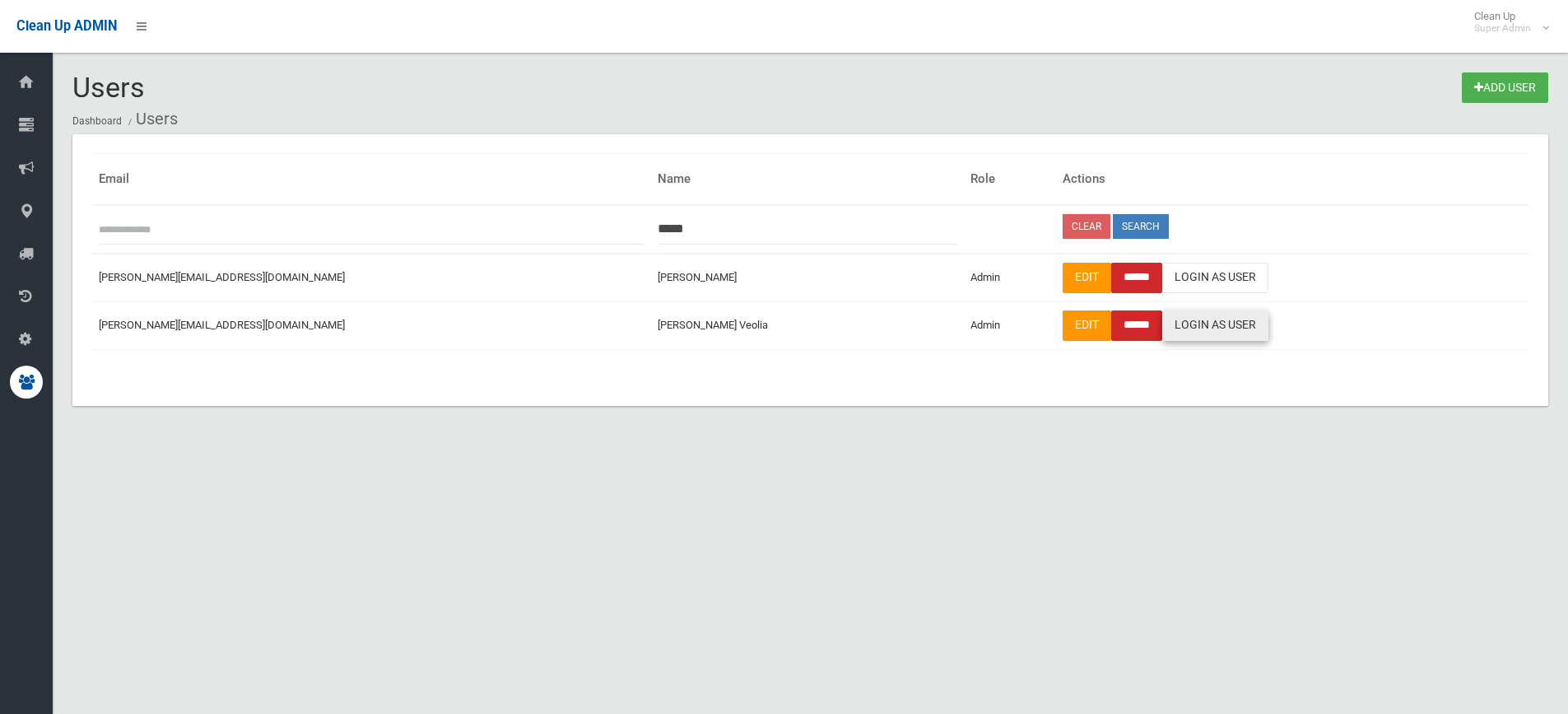
click at [1162, 322] on link "Login As User" at bounding box center [1215, 325] width 106 height 30
click at [956, 382] on div "Email Name Role Actions ***** Clear Search chloe.gillette@cbcity.nsw.gov.au Adm…" at bounding box center [810, 270] width 1476 height 271
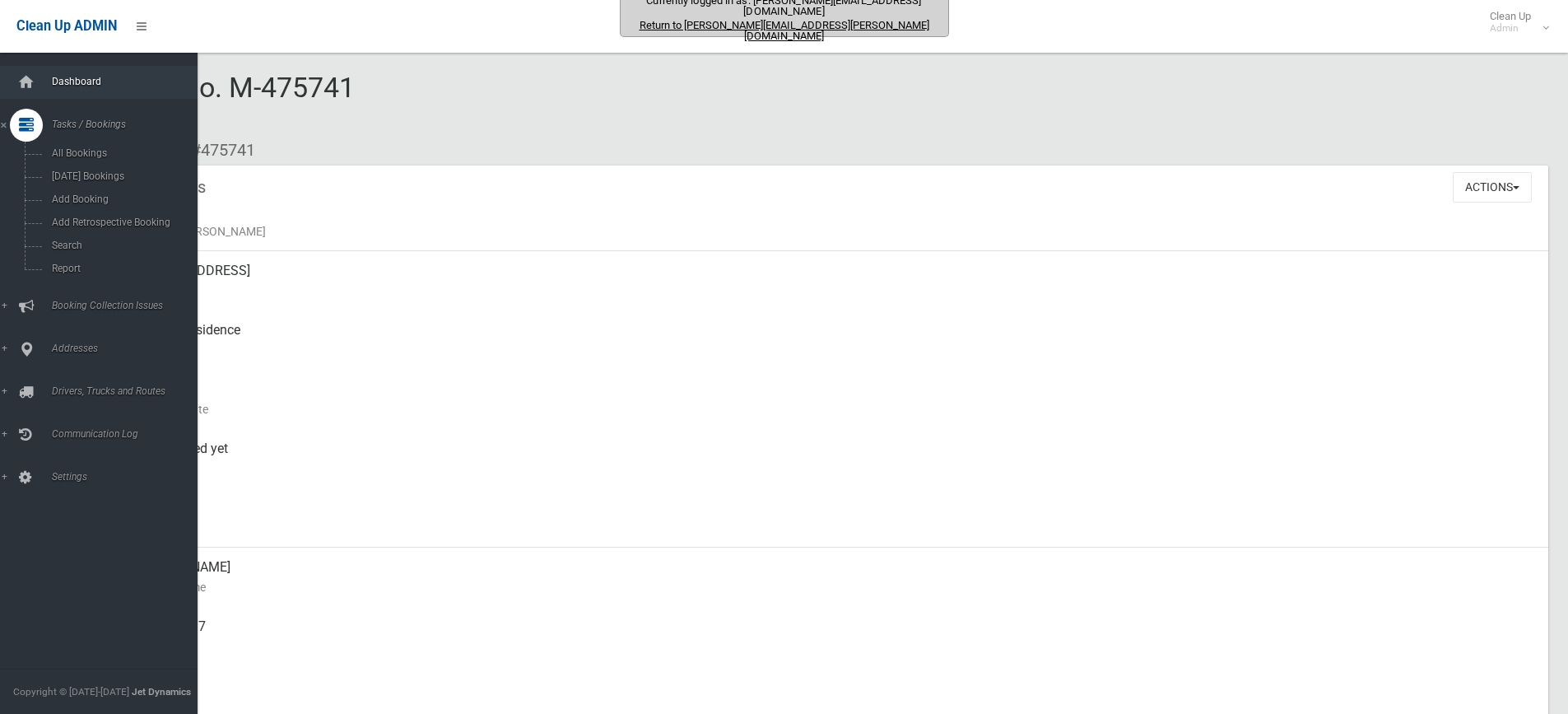
click at [86, 84] on span "Dashboard" at bounding box center [127, 81] width 163 height 11
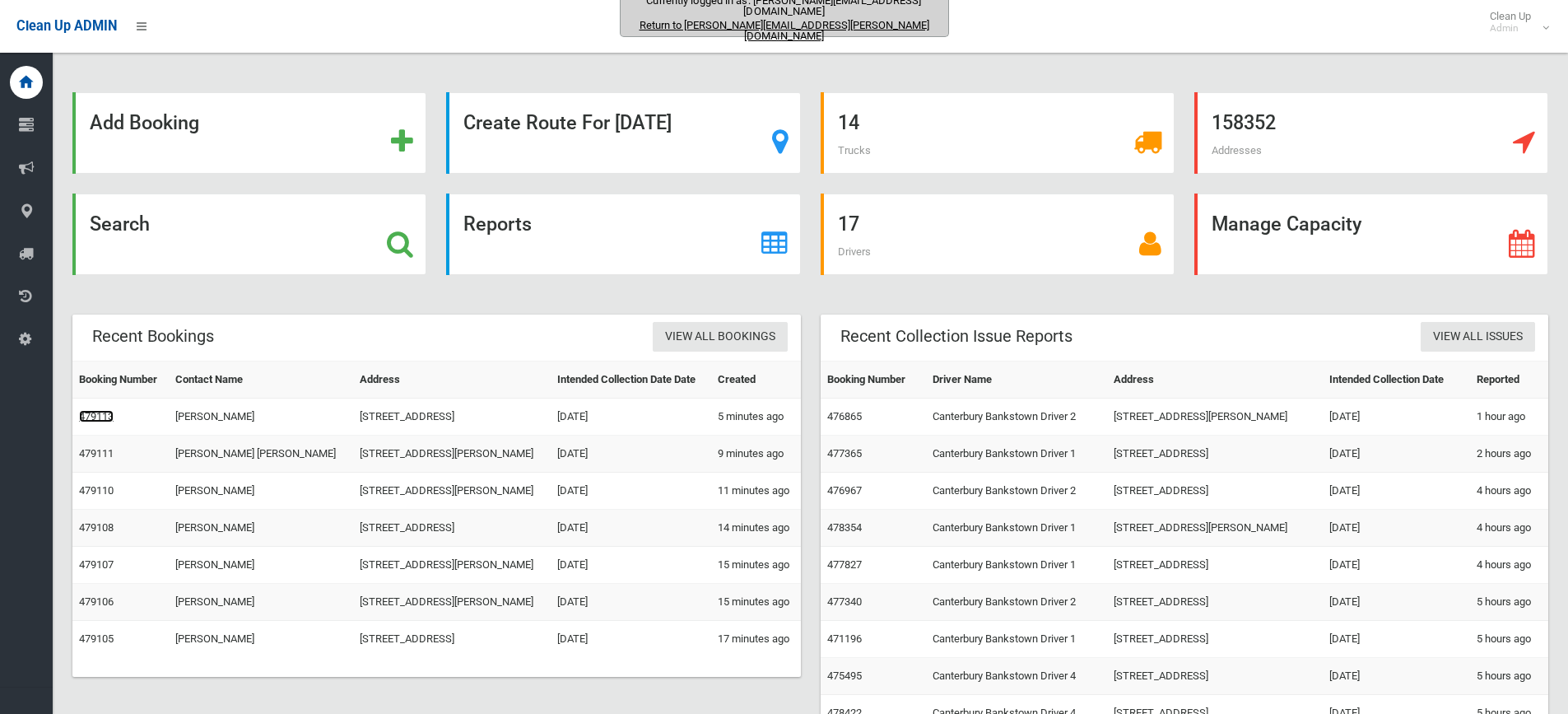
click at [98, 419] on link "479113" at bounding box center [96, 416] width 34 height 12
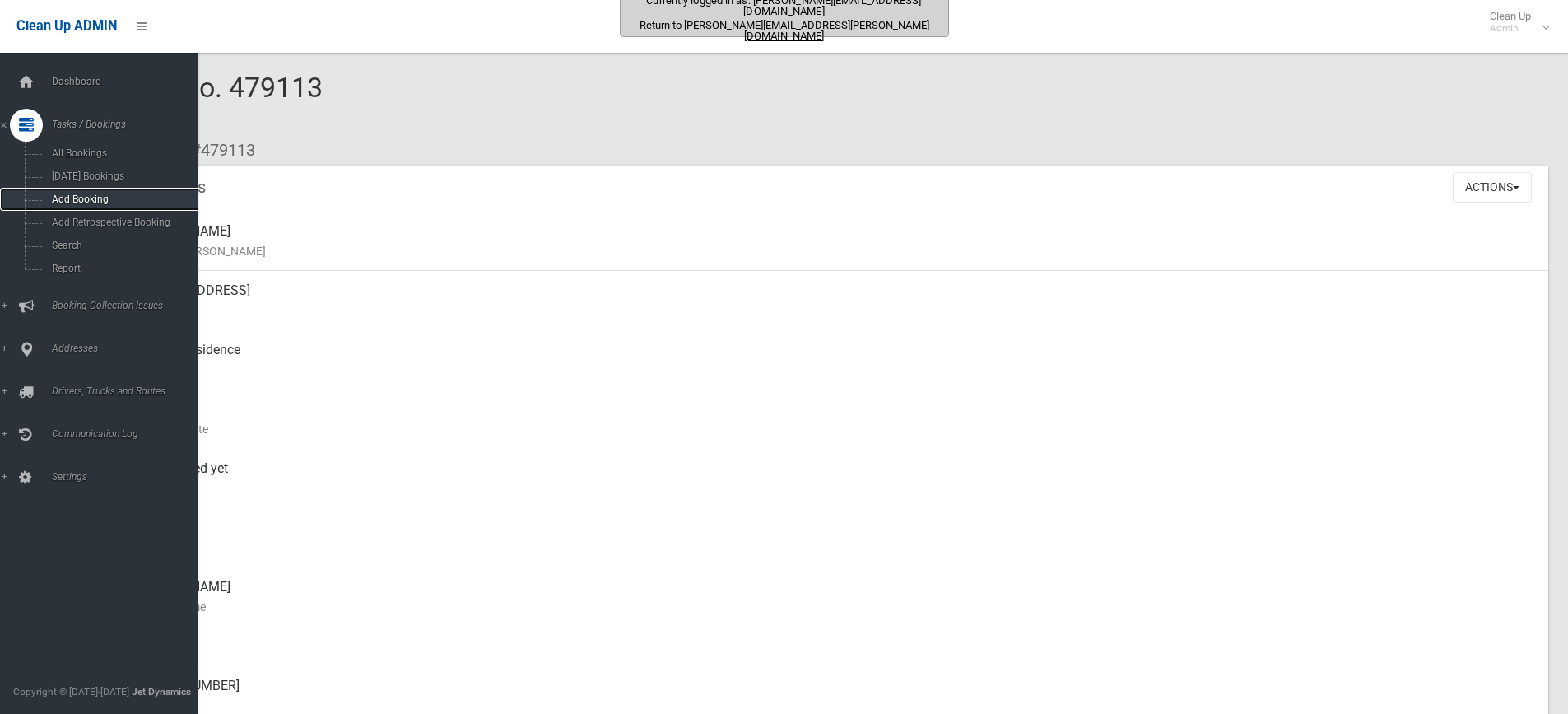
click at [83, 197] on span "Add Booking" at bounding box center [121, 199] width 149 height 11
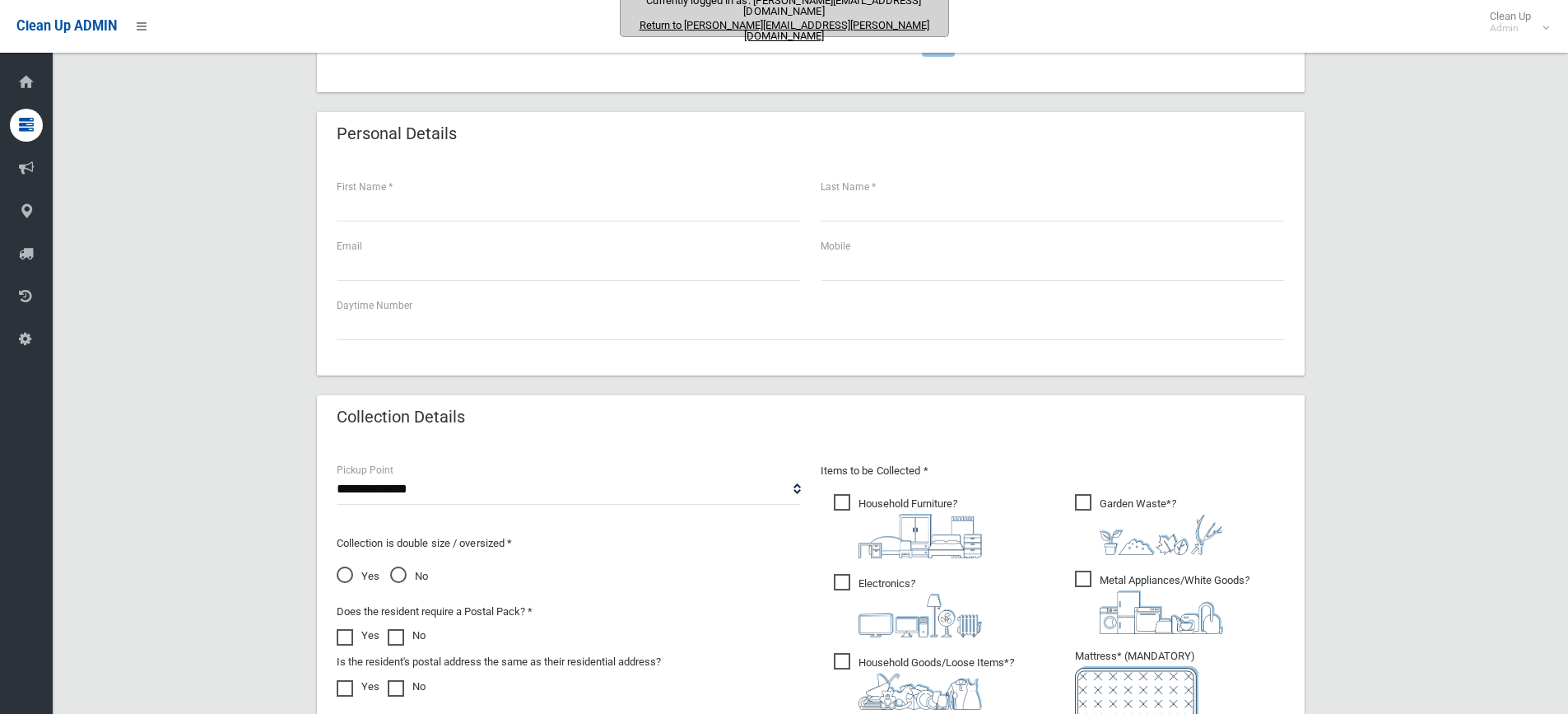
scroll to position [494, 0]
click at [881, 258] on input "text" at bounding box center [1052, 264] width 464 height 30
click at [512, 251] on input "text" at bounding box center [568, 264] width 464 height 30
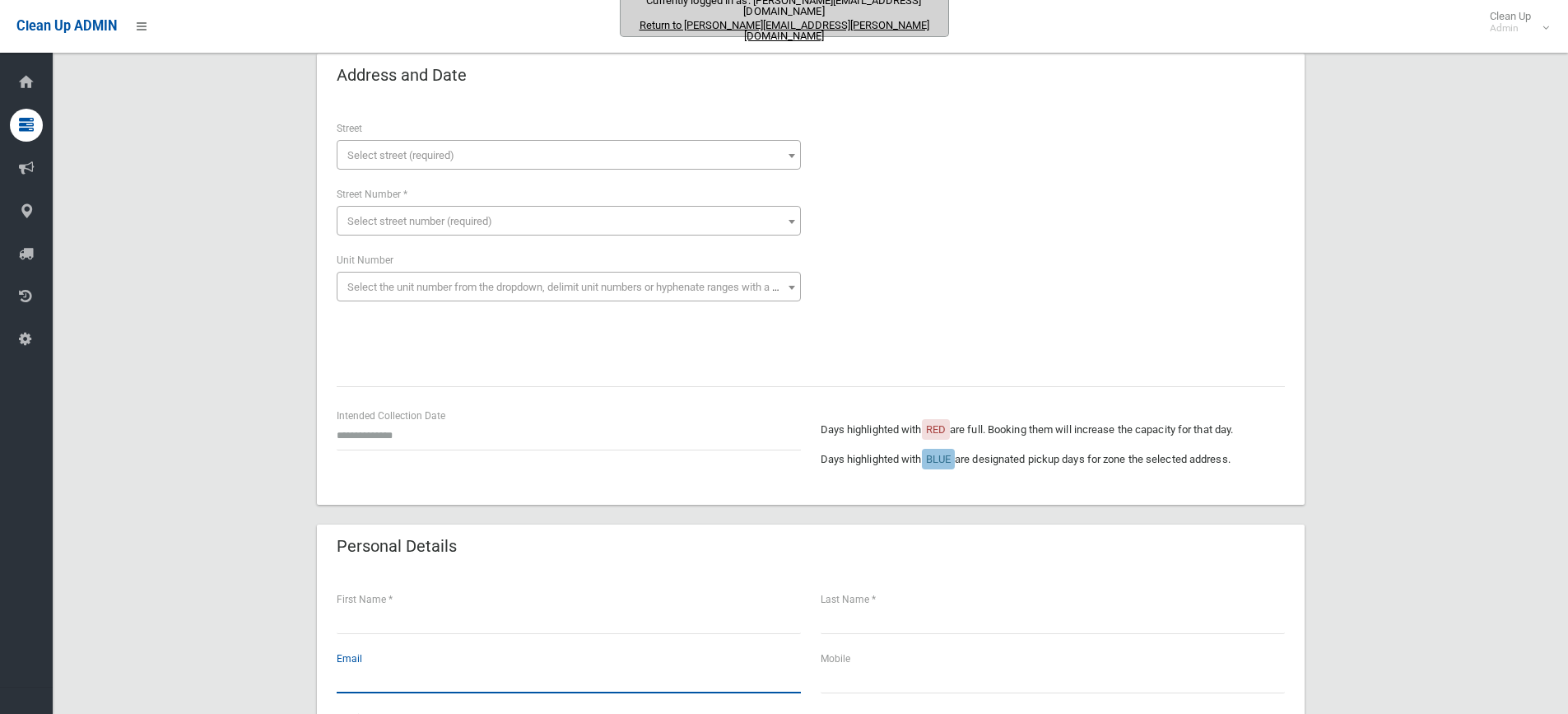
scroll to position [0, 0]
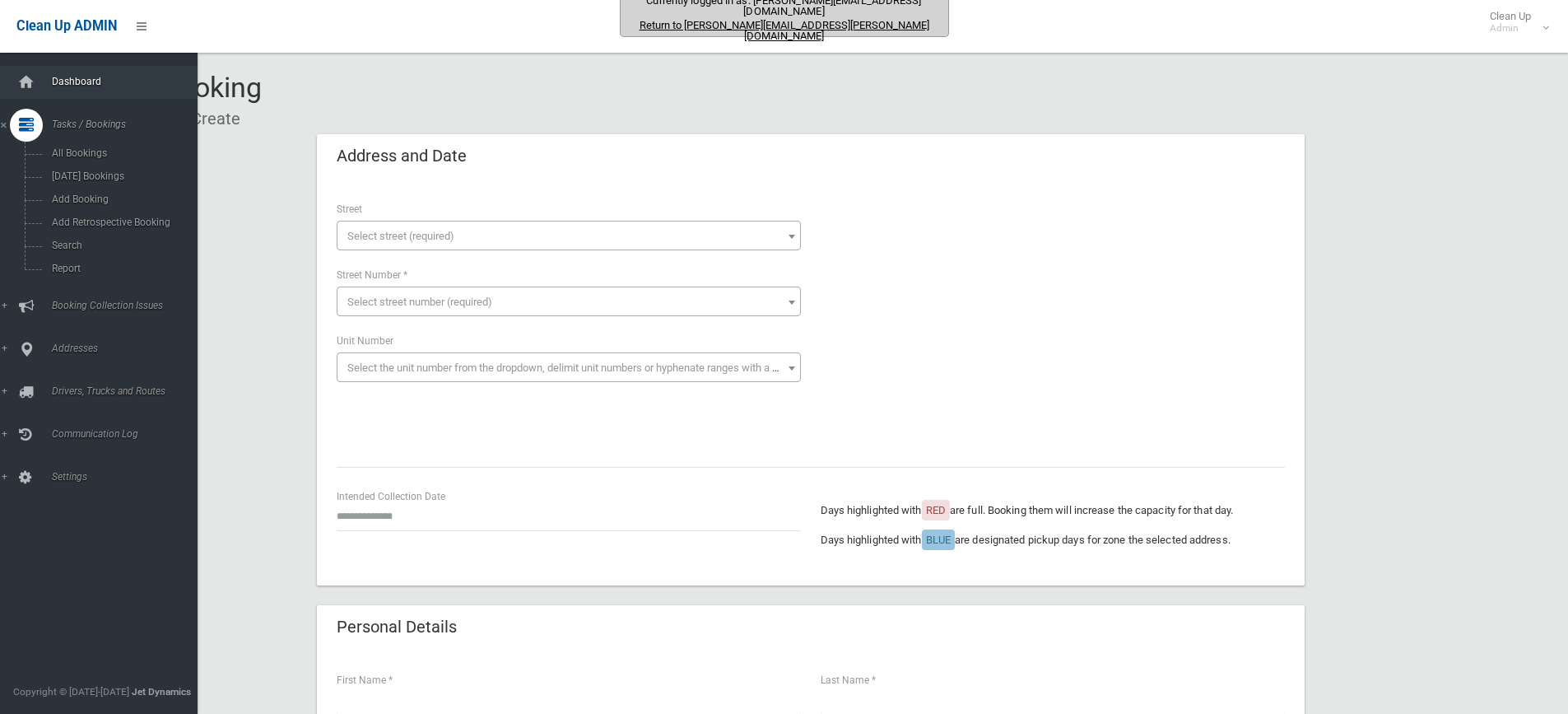
click at [84, 83] on span "Dashboard" at bounding box center [127, 81] width 163 height 11
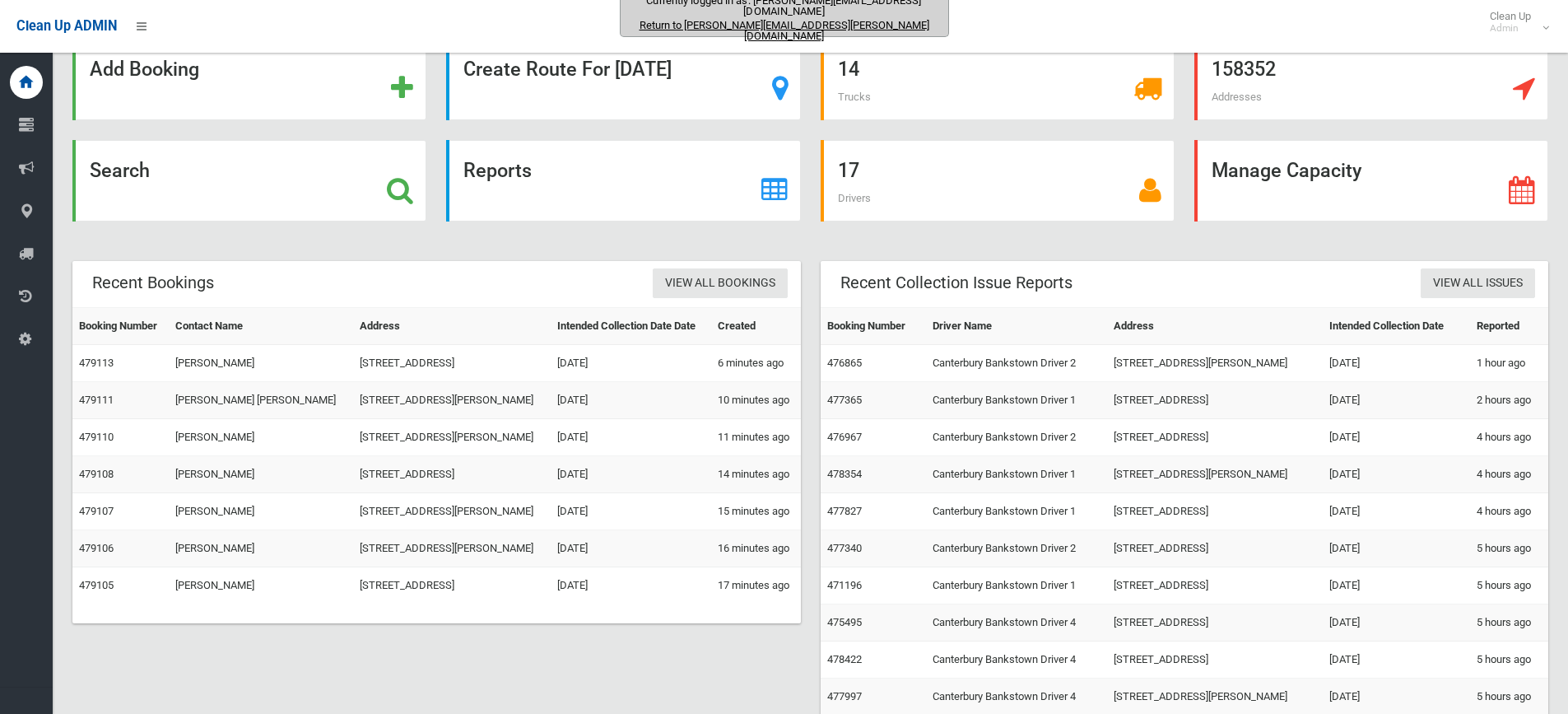
scroll to position [83, 0]
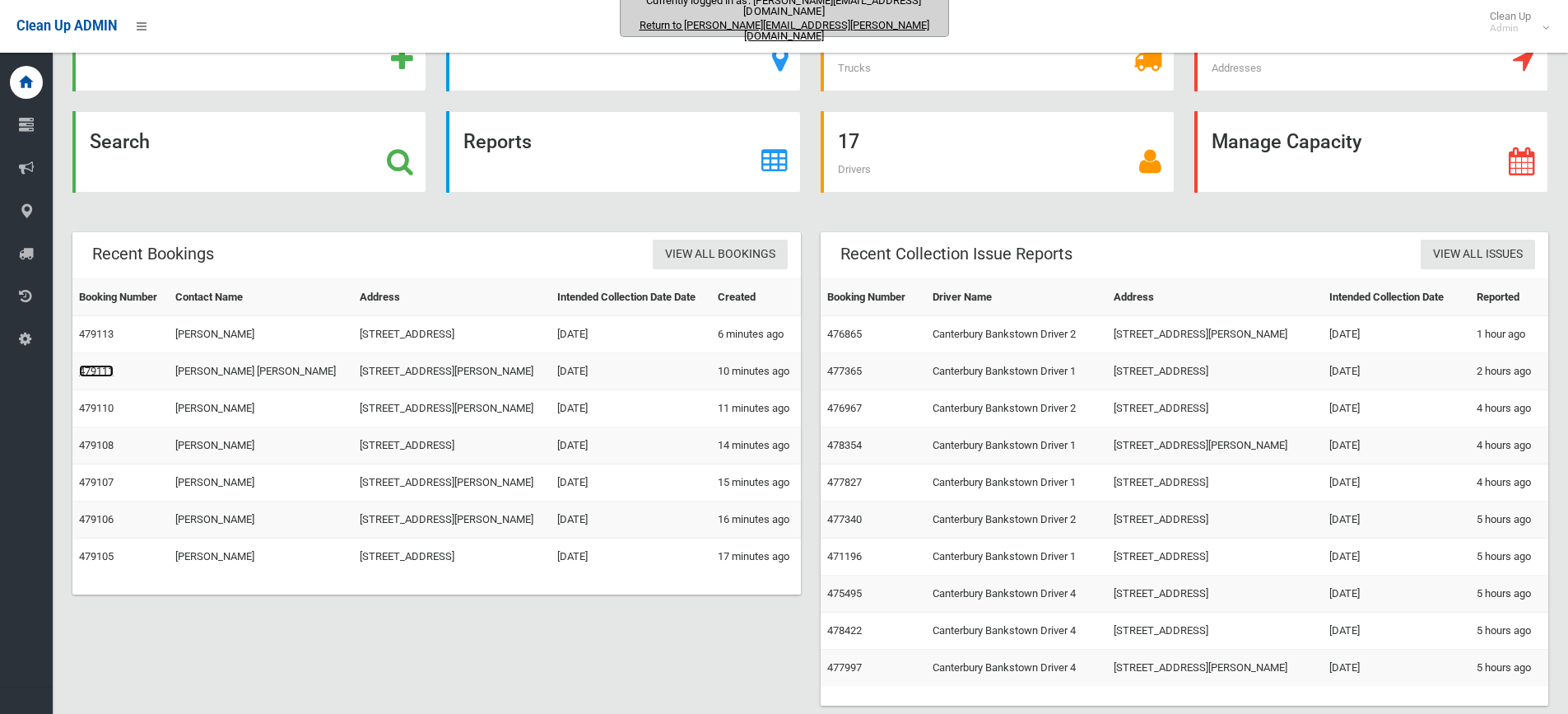
click at [87, 370] on link "479111" at bounding box center [96, 370] width 34 height 12
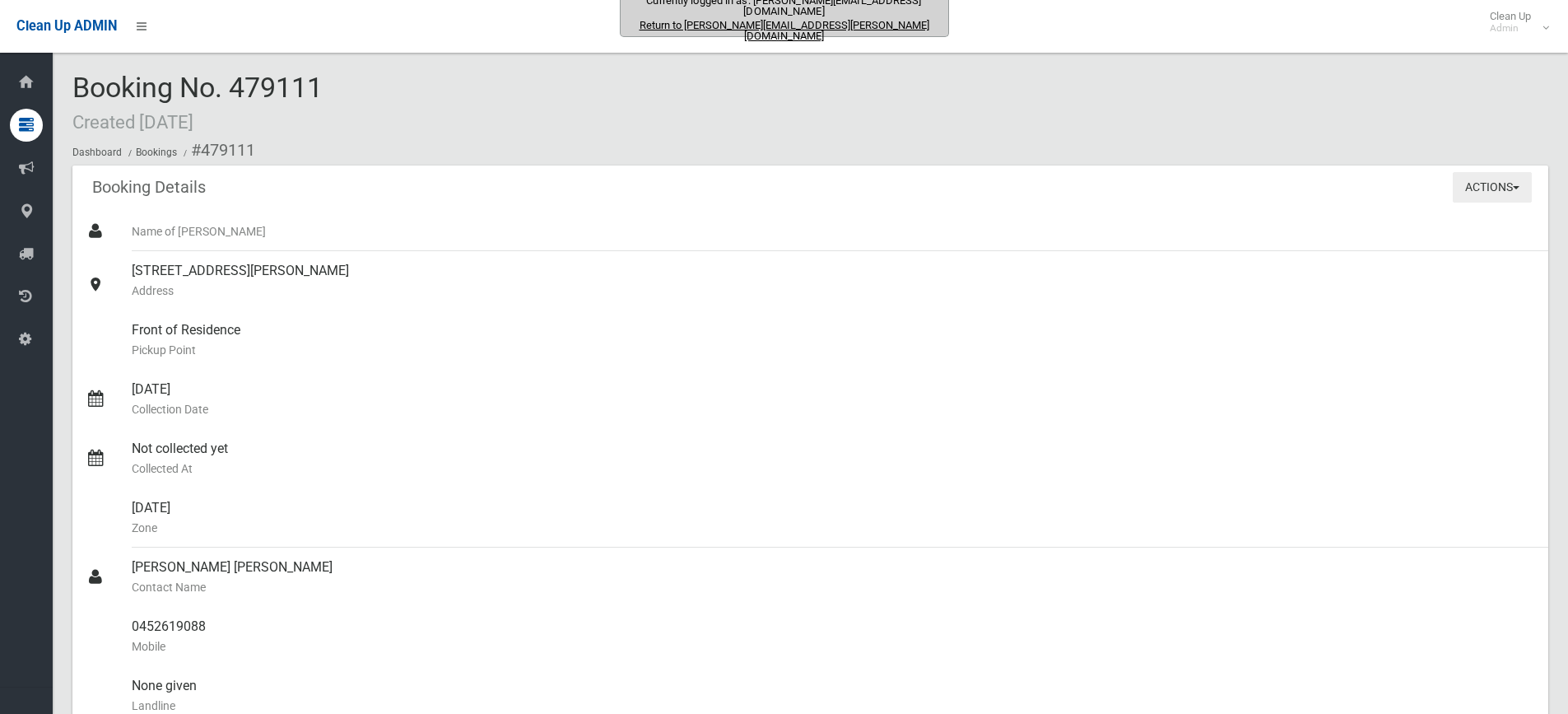
click at [1488, 189] on button "Actions" at bounding box center [1492, 187] width 79 height 30
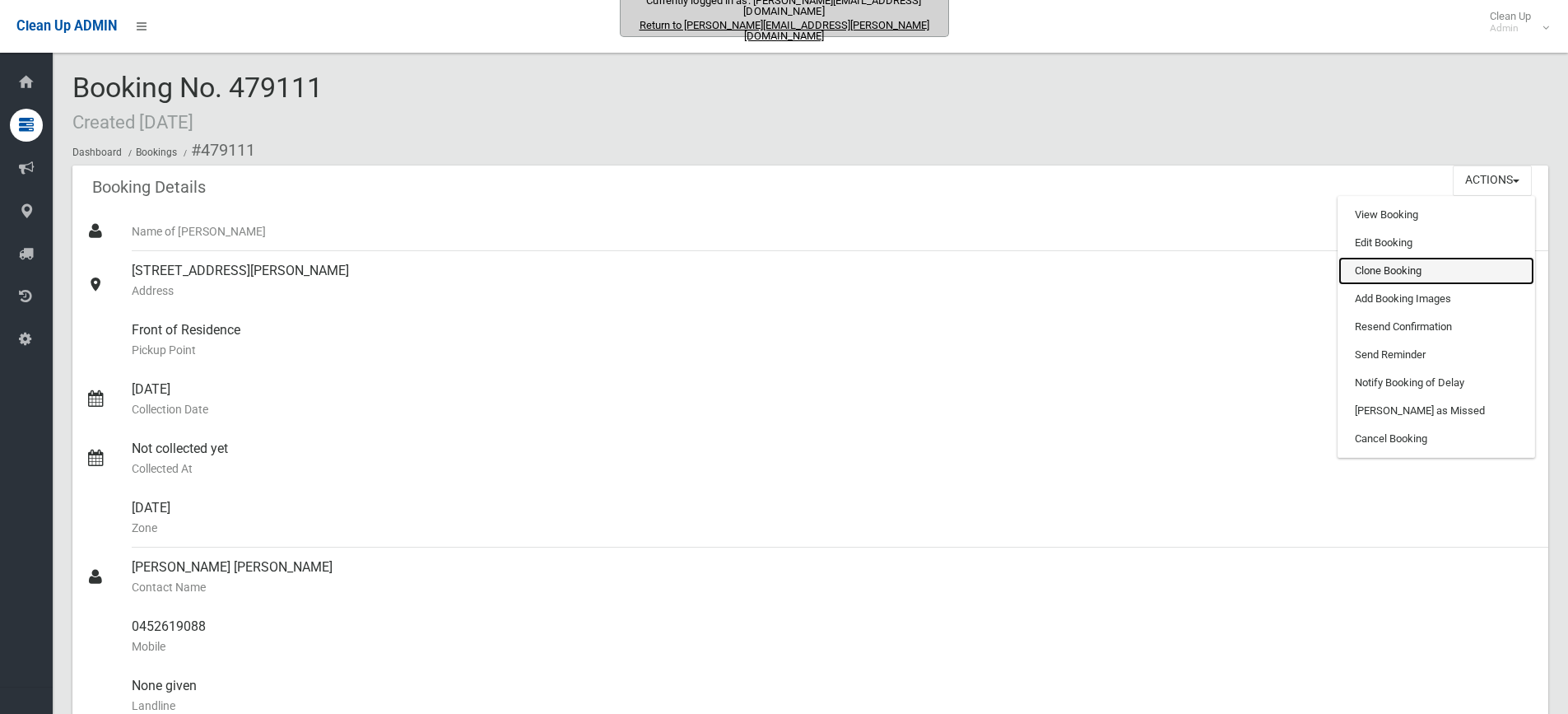
click at [1392, 273] on link "Clone Booking" at bounding box center [1435, 270] width 195 height 28
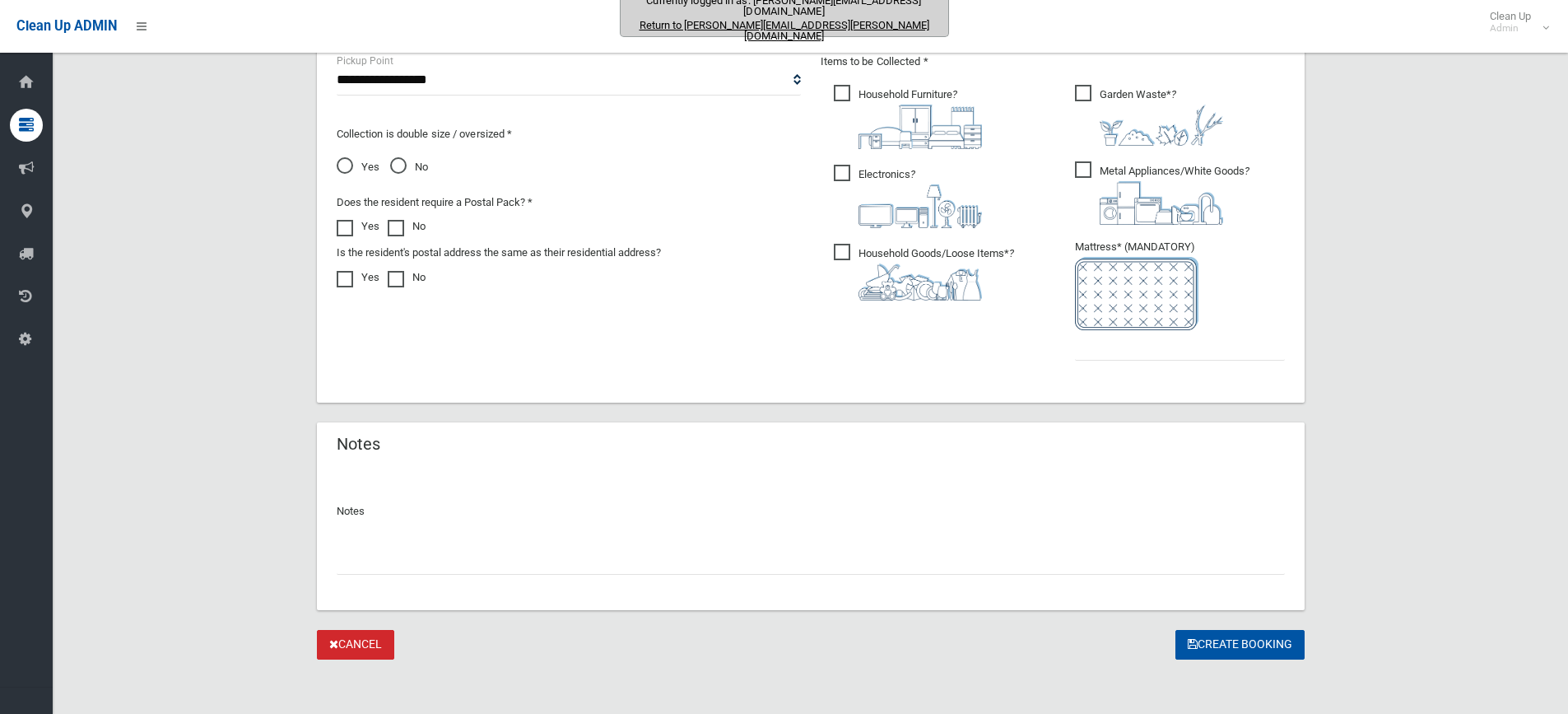
scroll to position [907, 0]
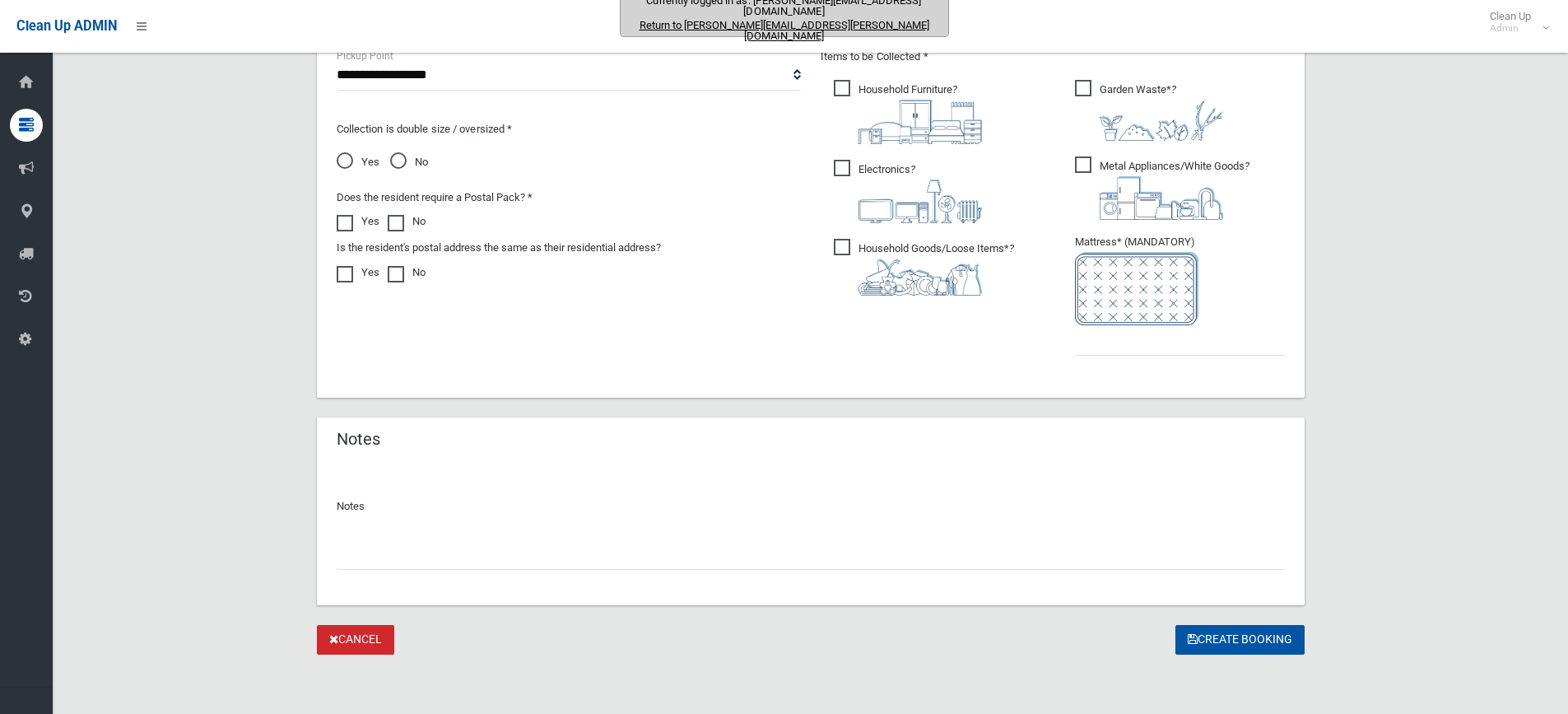
click at [350, 642] on link "Cancel" at bounding box center [356, 639] width 77 height 30
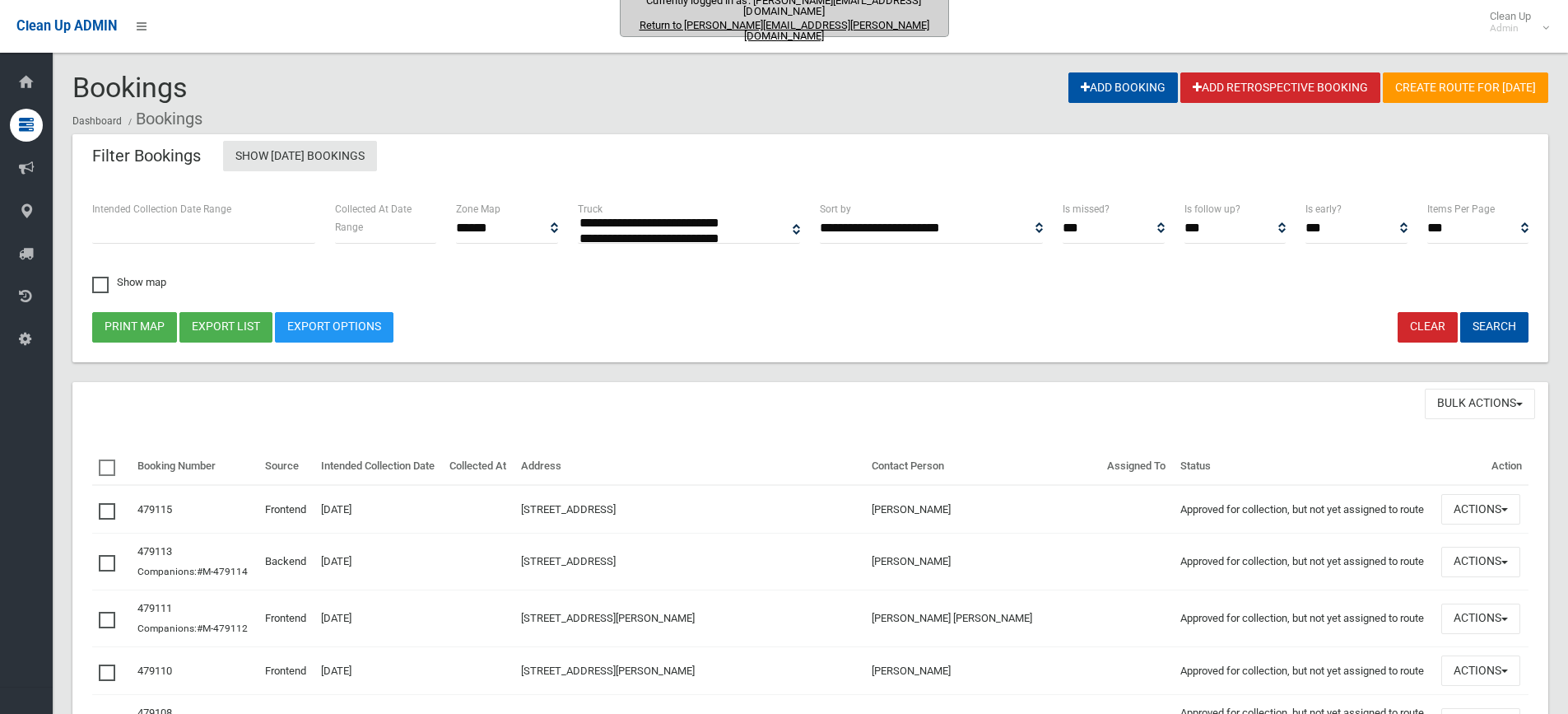
select select
